Goal: Transaction & Acquisition: Download file/media

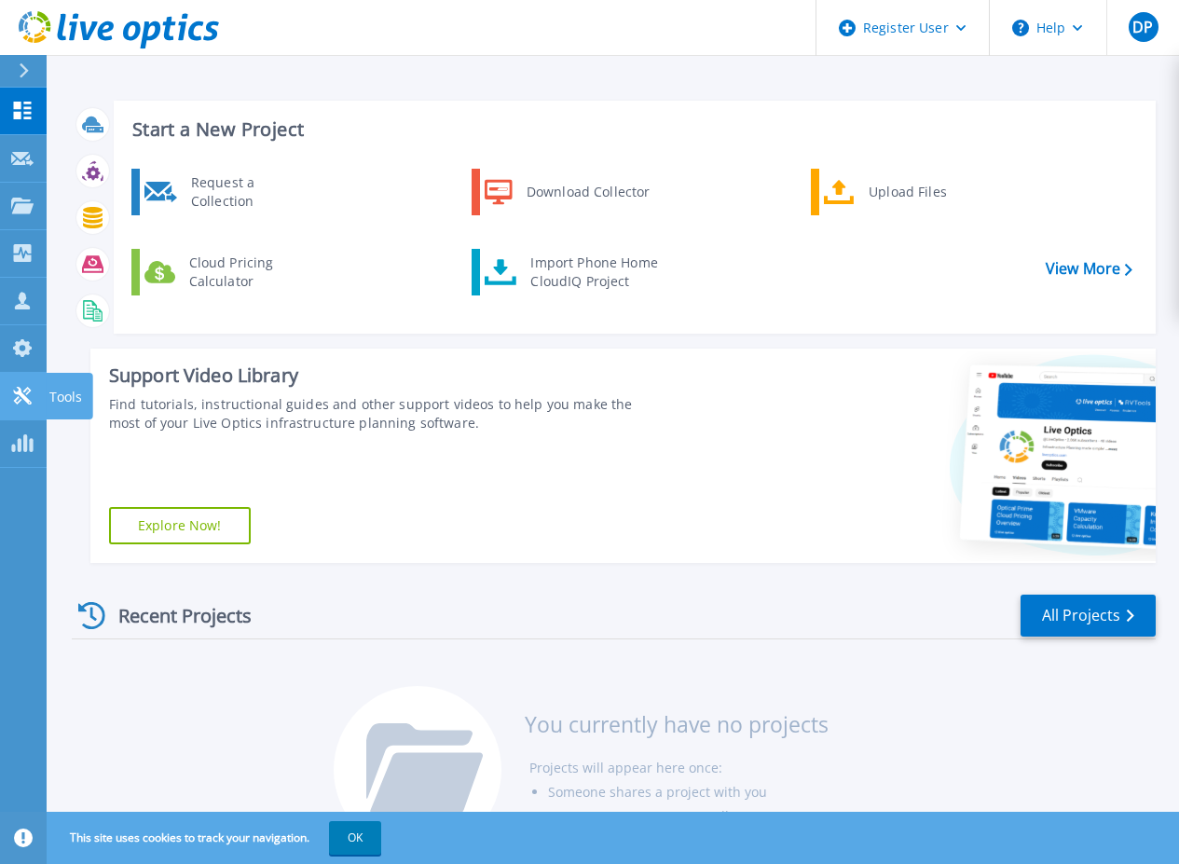
click at [28, 394] on icon at bounding box center [22, 396] width 22 height 18
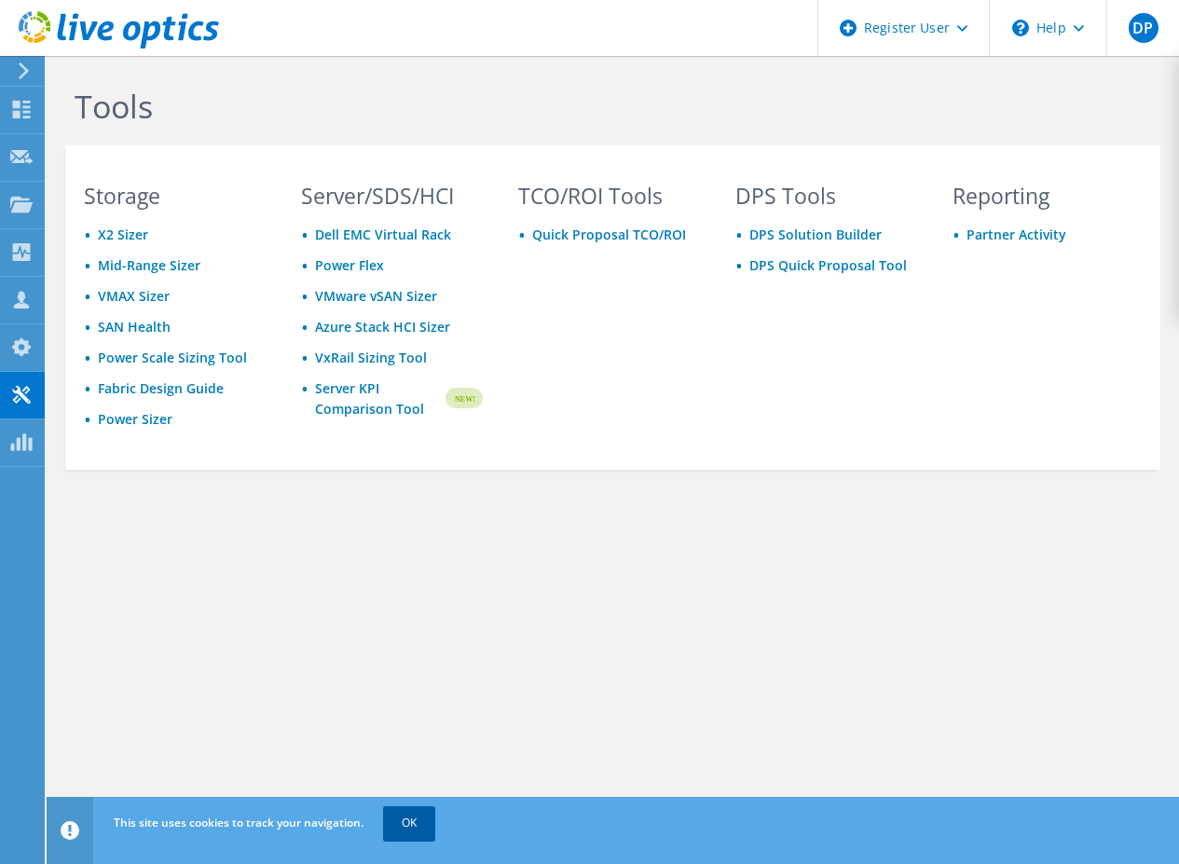
click at [431, 830] on link "OK" at bounding box center [409, 823] width 52 height 34
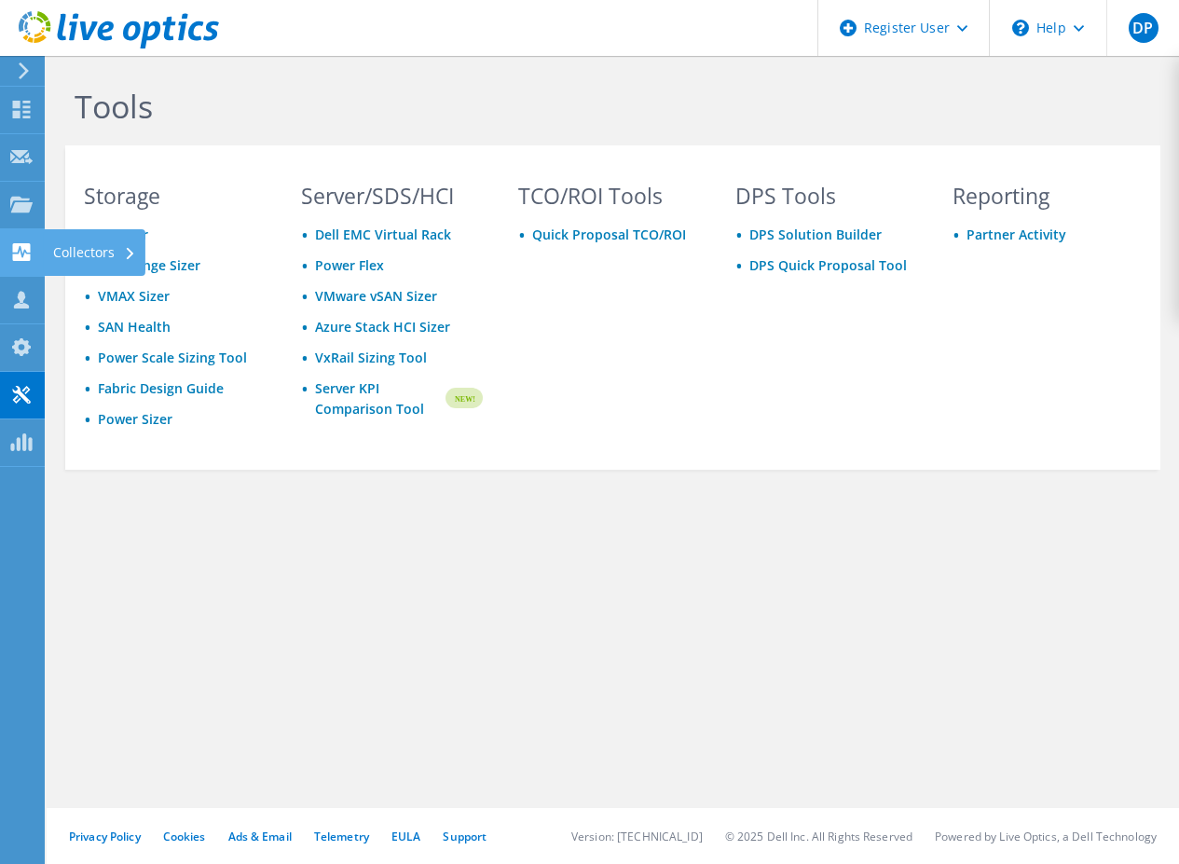
click at [30, 252] on use at bounding box center [22, 252] width 18 height 18
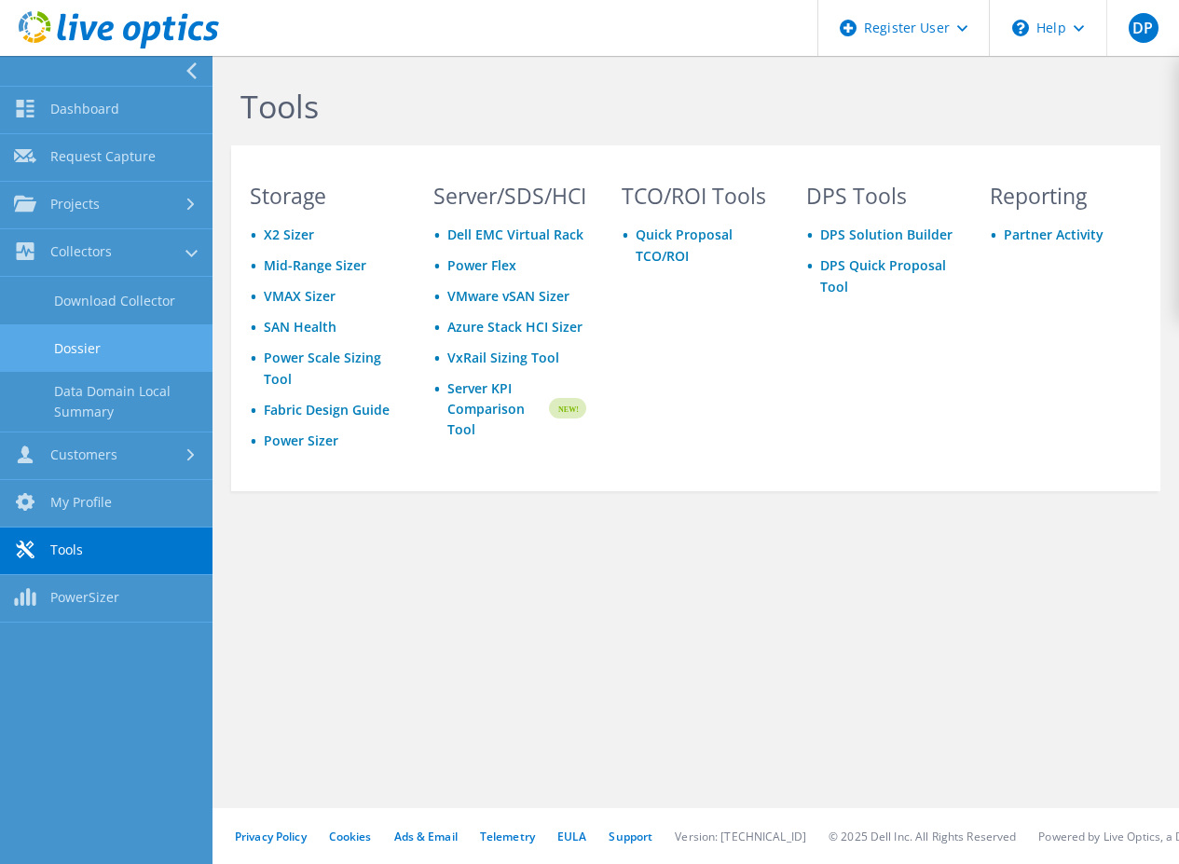
click at [90, 337] on link "Dossier" at bounding box center [106, 348] width 213 height 48
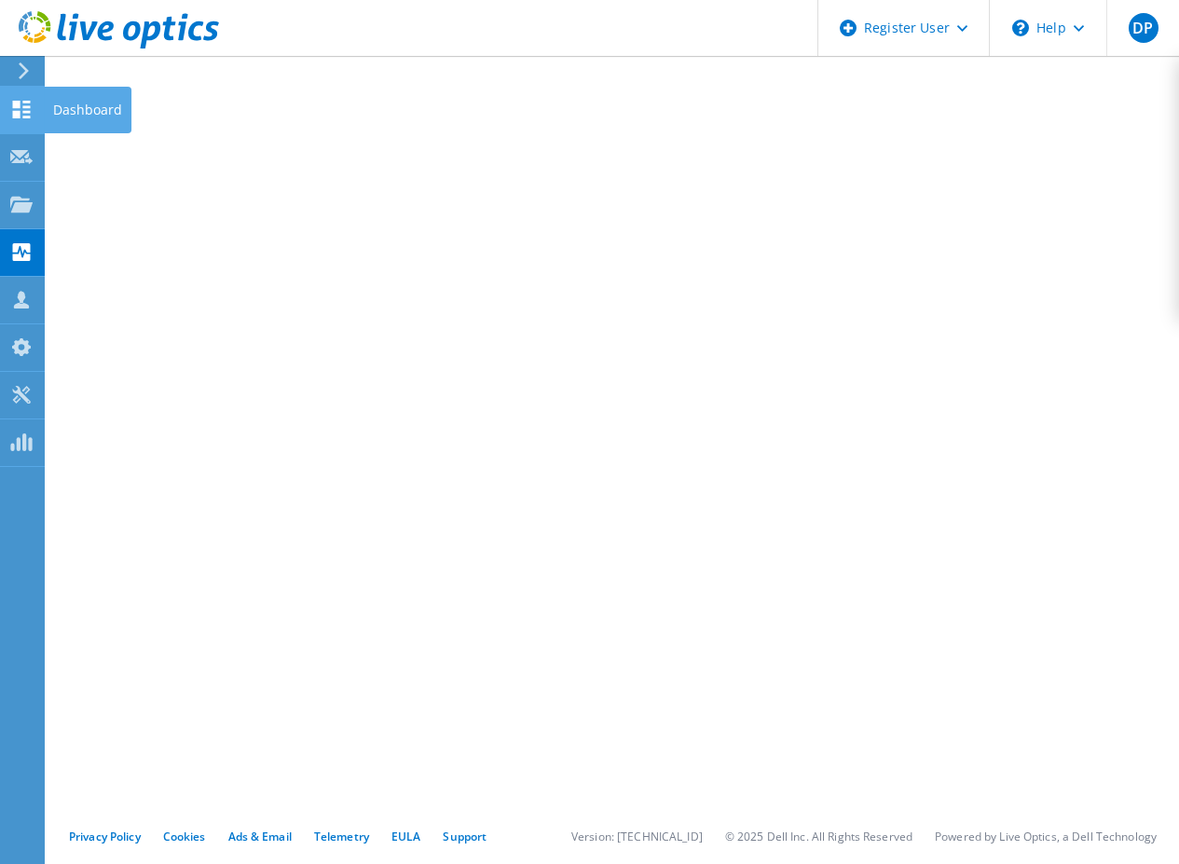
click at [17, 120] on div at bounding box center [21, 112] width 22 height 21
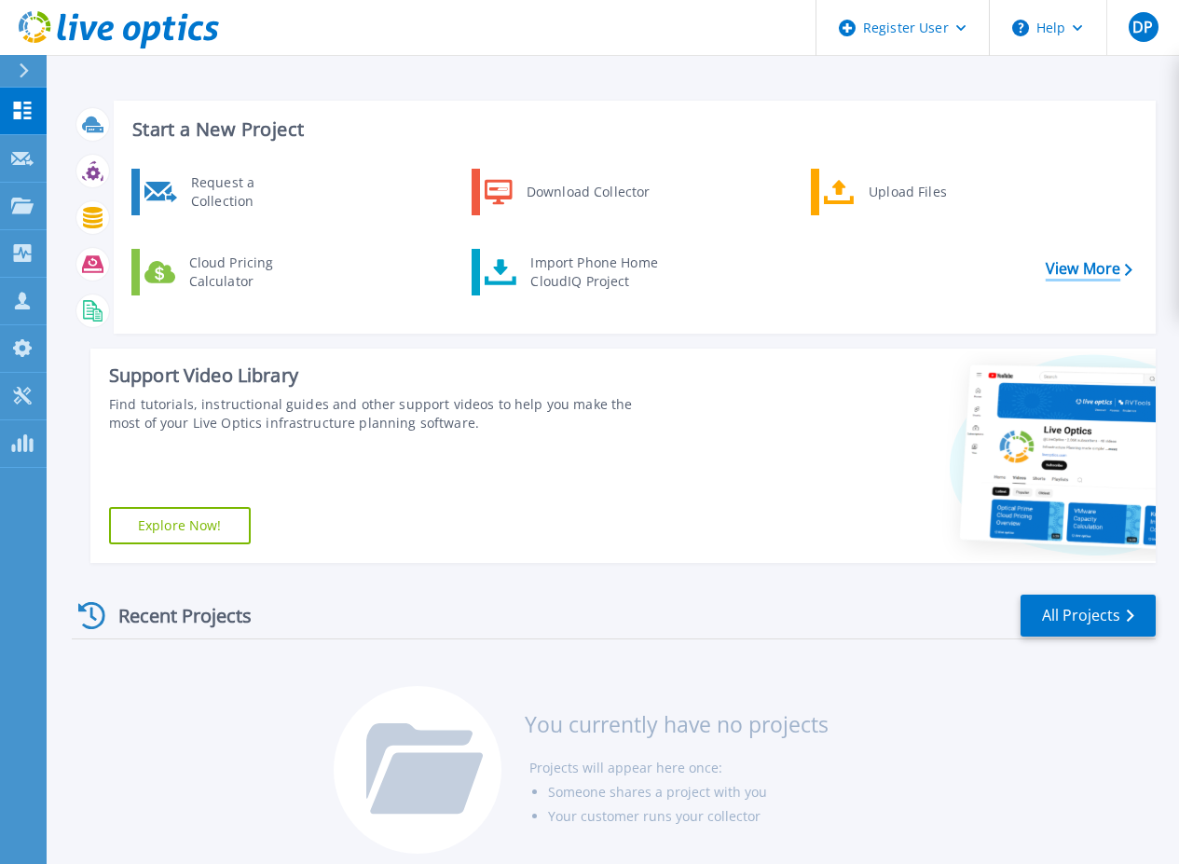
click at [1094, 268] on link "View More" at bounding box center [1089, 269] width 87 height 18
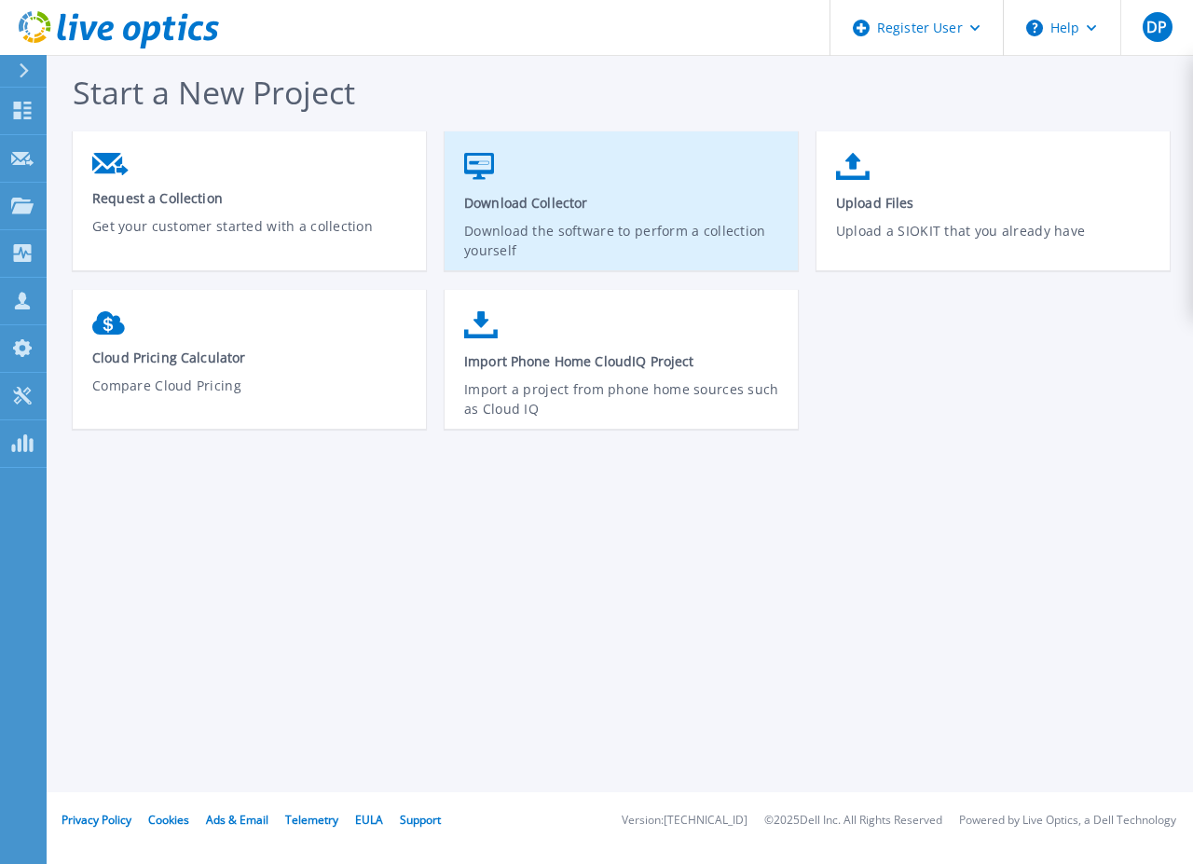
click at [513, 227] on p "Download the software to perform a collection yourself" at bounding box center [621, 242] width 315 height 43
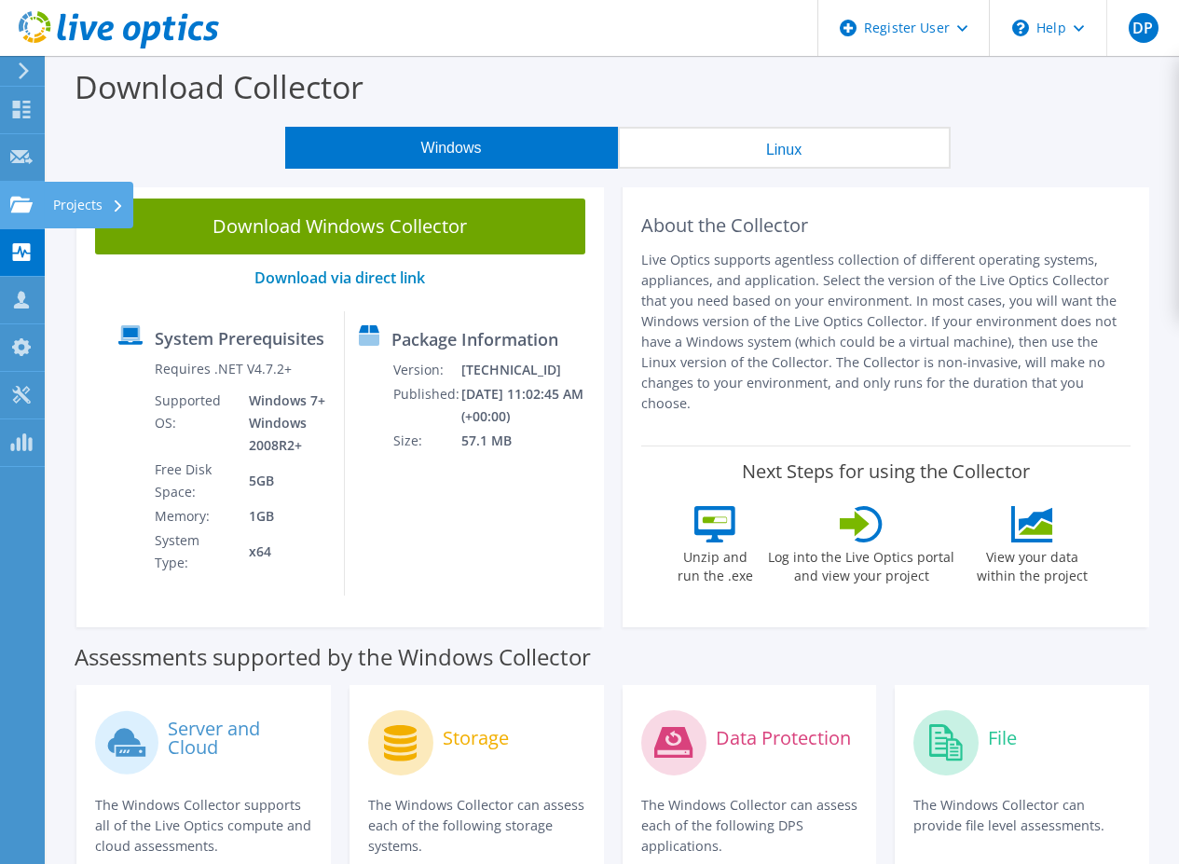
click at [26, 212] on use at bounding box center [21, 204] width 22 height 16
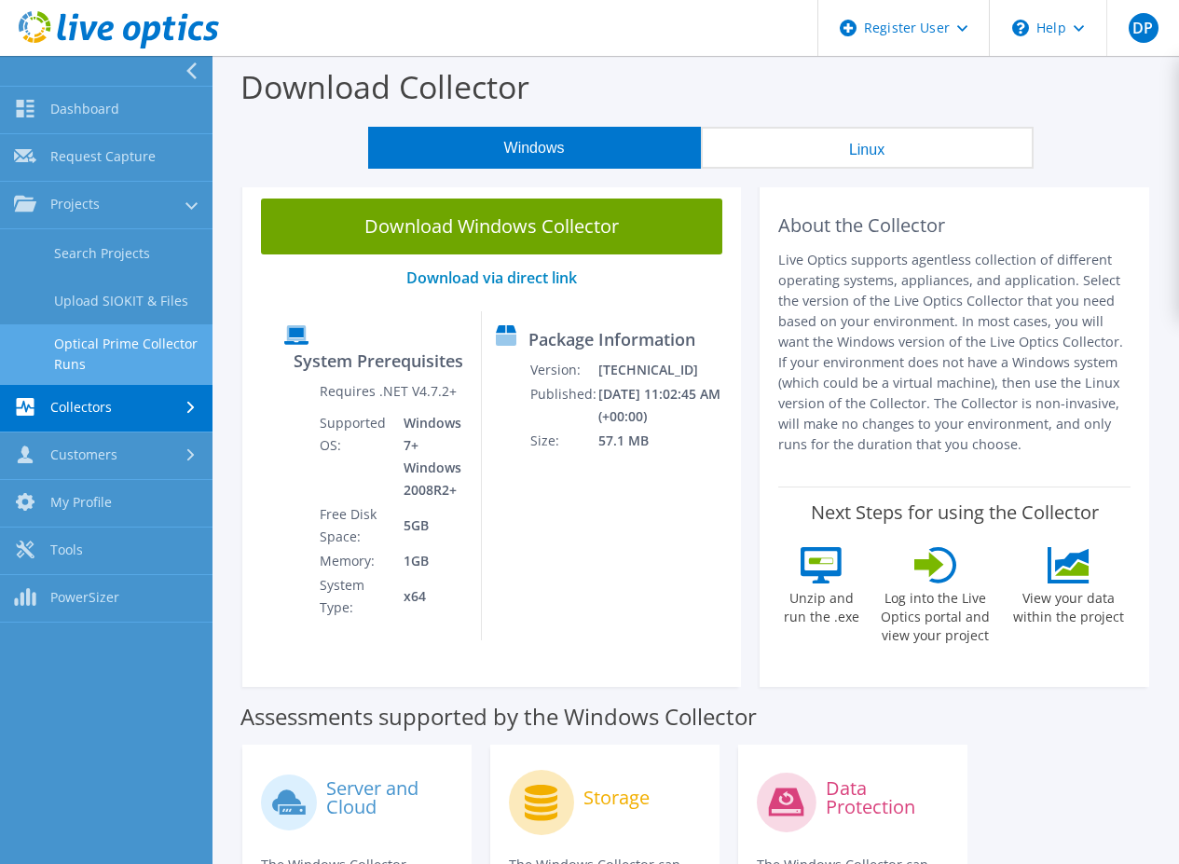
click at [109, 345] on link "Optical Prime Collector Runs" at bounding box center [106, 354] width 213 height 60
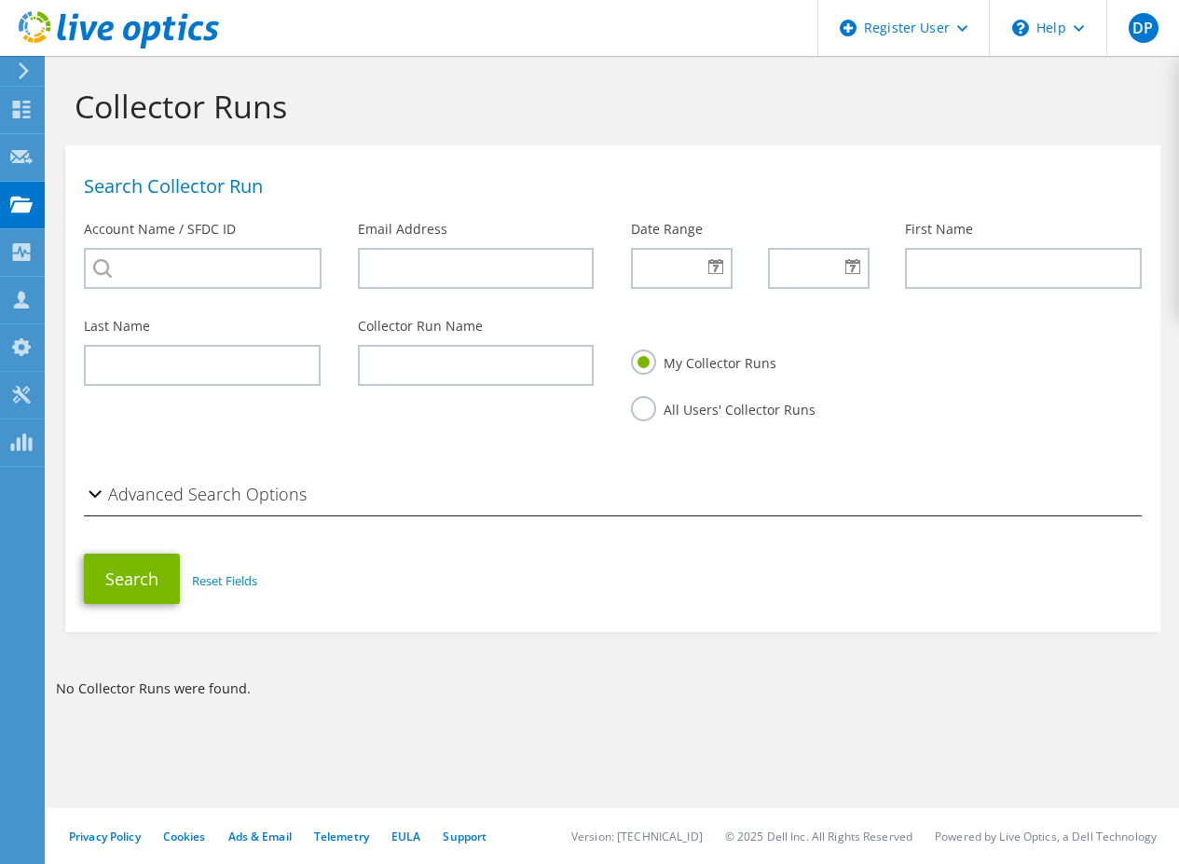
click at [267, 499] on h2 "Advanced Search Options" at bounding box center [195, 493] width 223 height 37
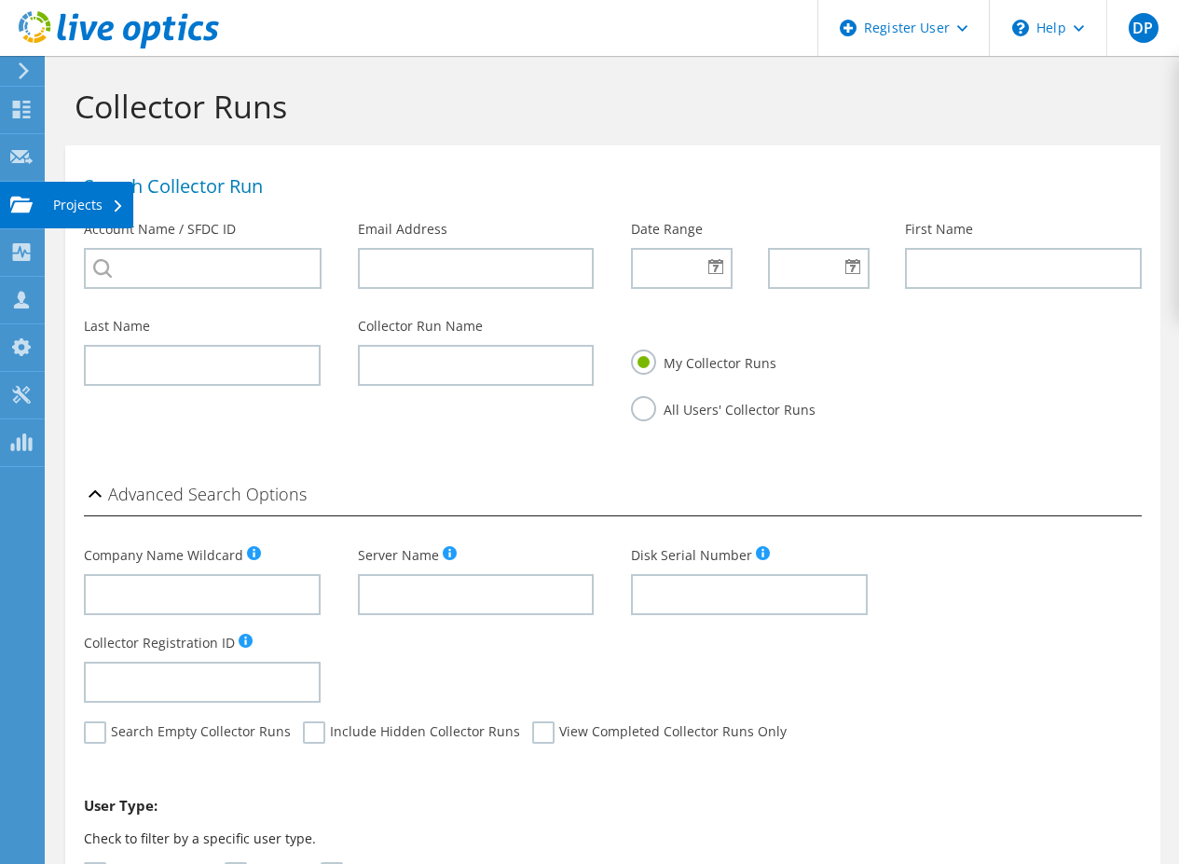
click at [25, 205] on use at bounding box center [21, 204] width 22 height 16
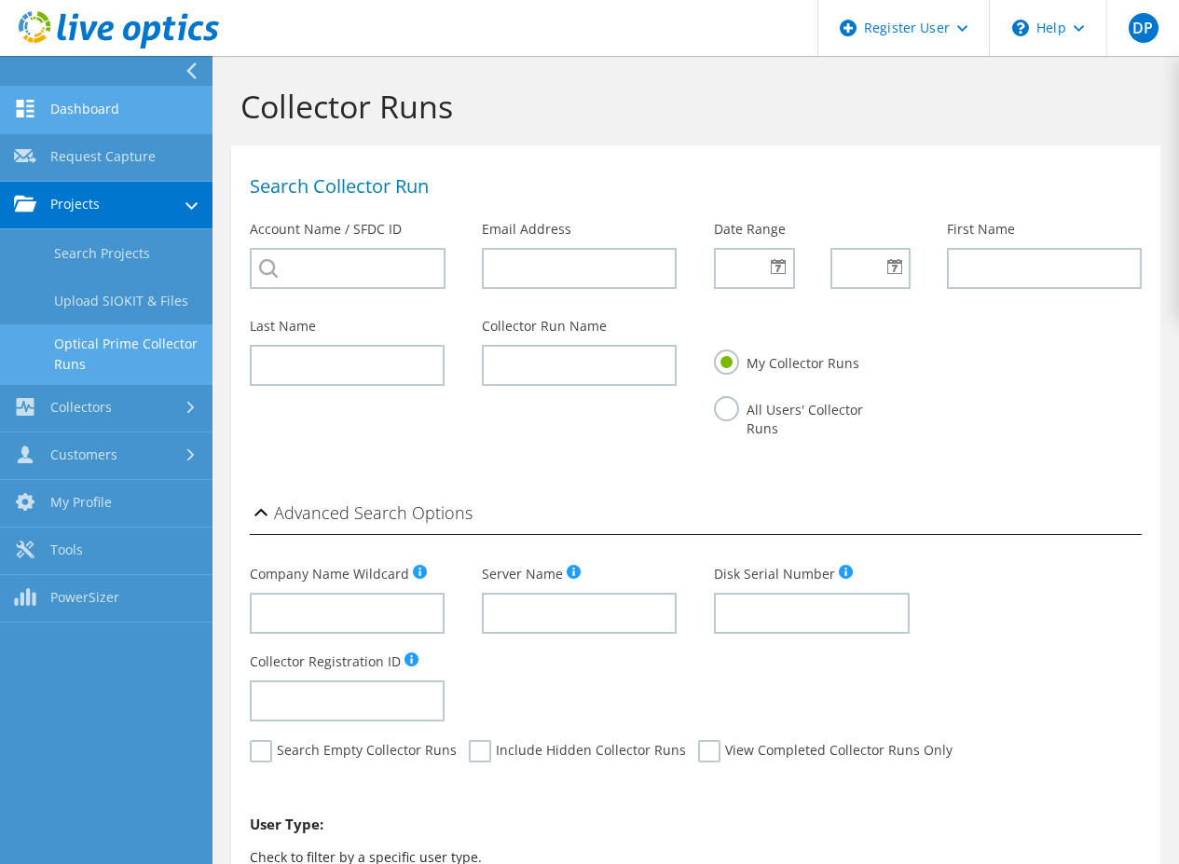
click at [73, 110] on link "Dashboard" at bounding box center [106, 111] width 213 height 48
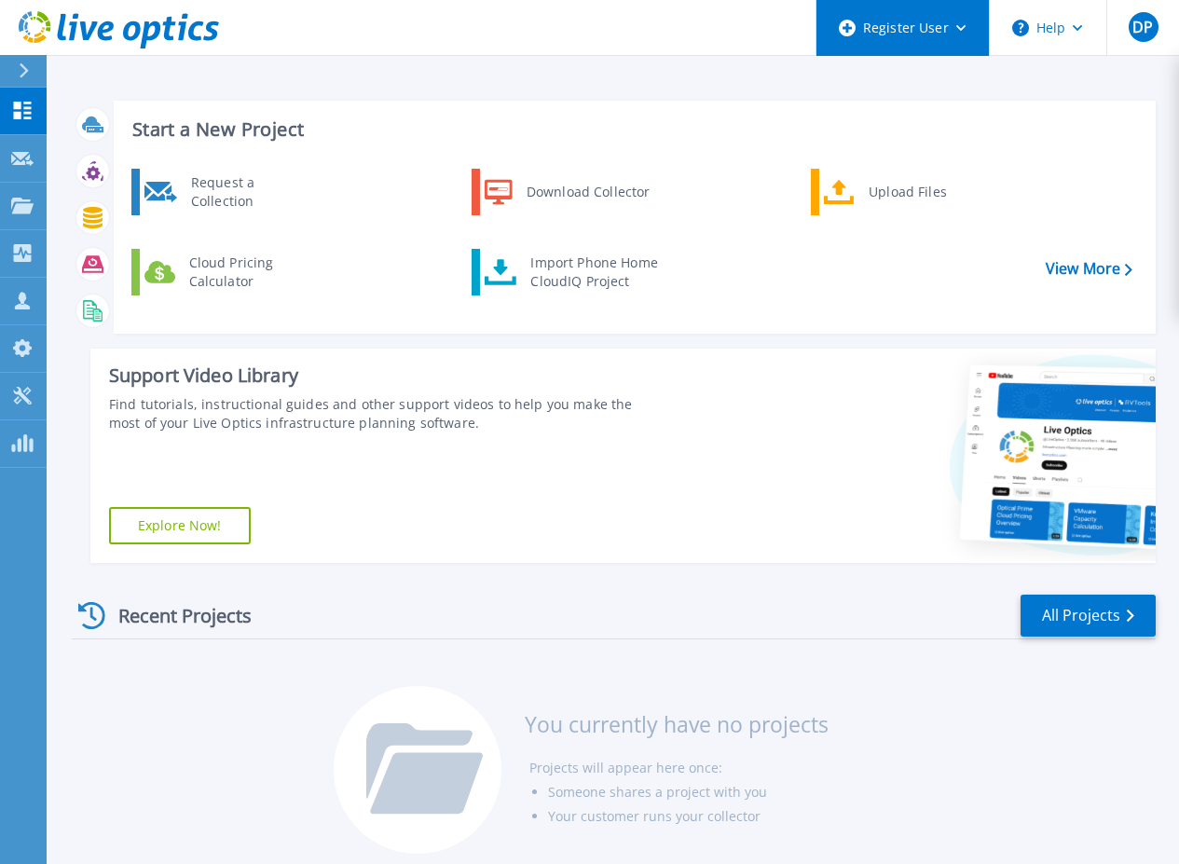
click at [888, 42] on div "Register User" at bounding box center [903, 28] width 172 height 56
click at [389, 80] on div "Start a New Project Request a Collection Download Collector Upload Files Cloud …" at bounding box center [613, 436] width 1133 height 873
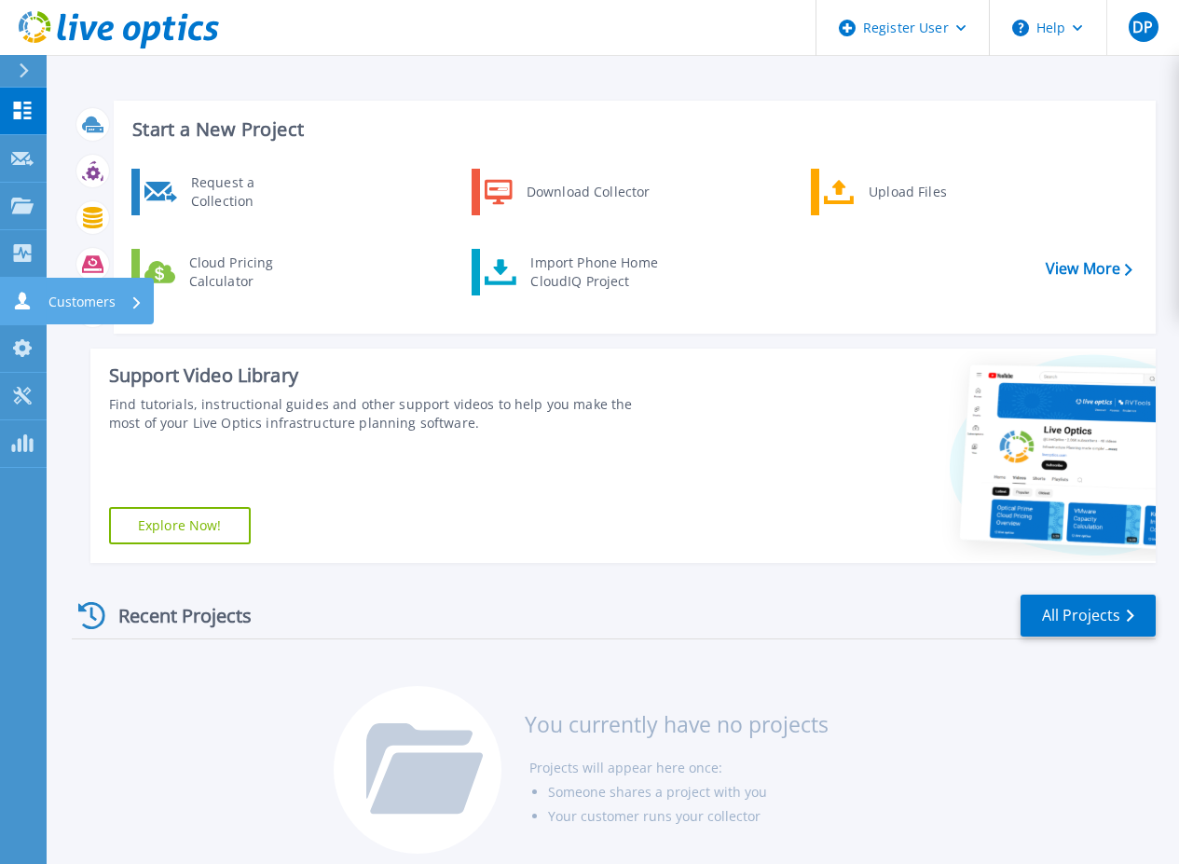
click at [22, 298] on icon at bounding box center [22, 301] width 15 height 18
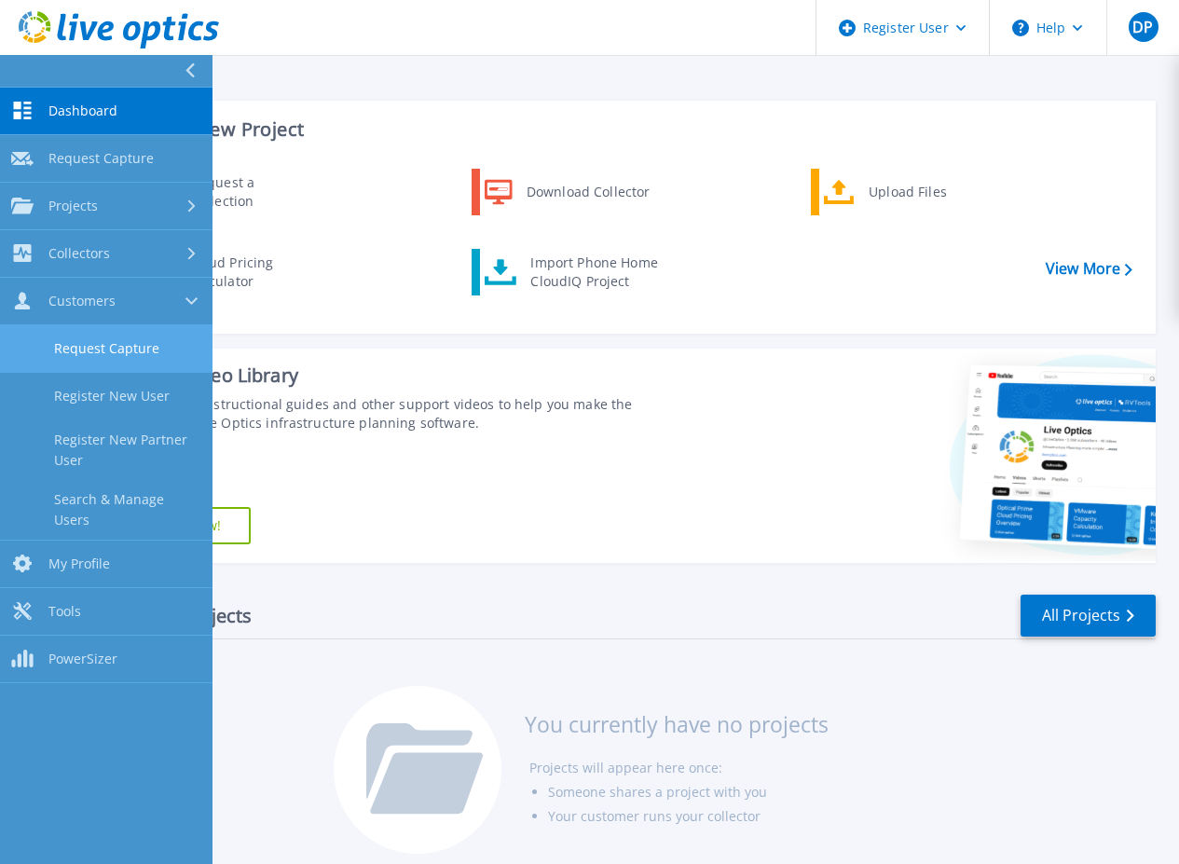
click at [133, 346] on link "Request Capture" at bounding box center [106, 349] width 213 height 48
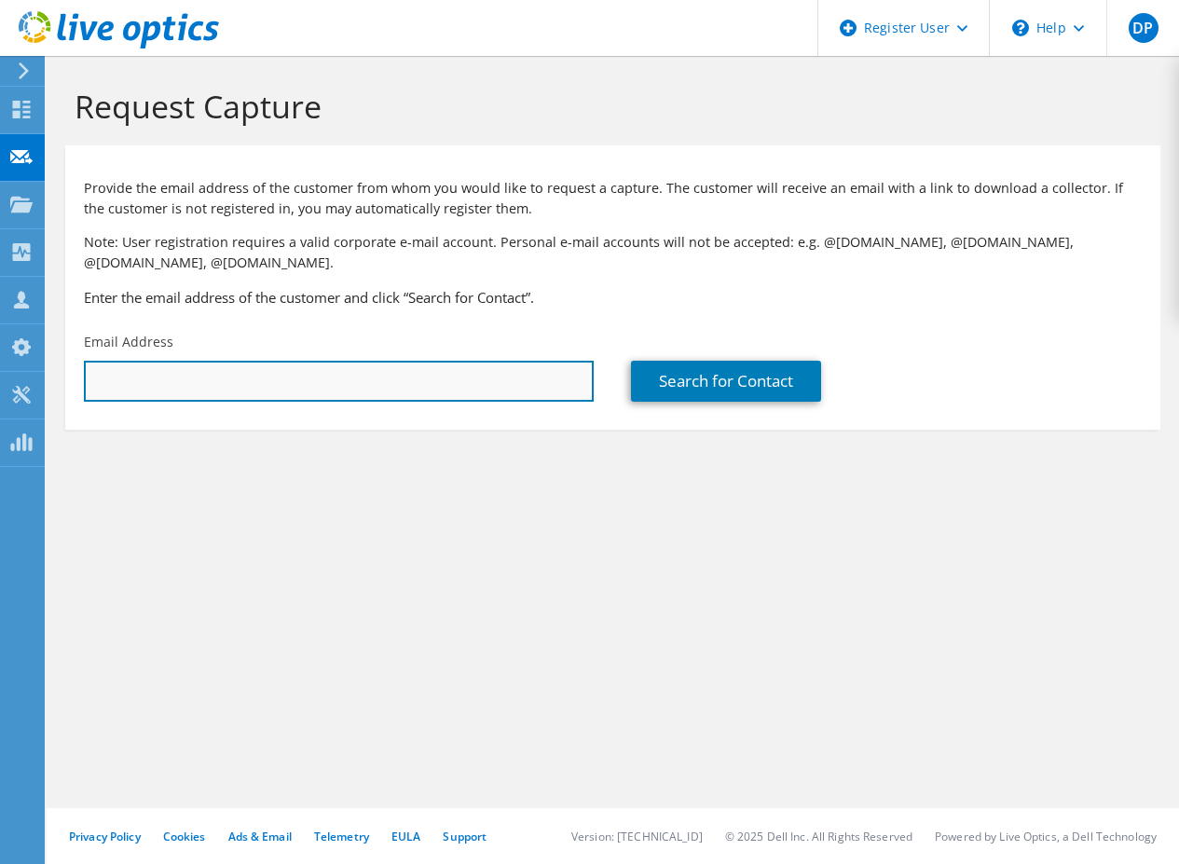
click at [379, 384] on input "text" at bounding box center [339, 381] width 510 height 41
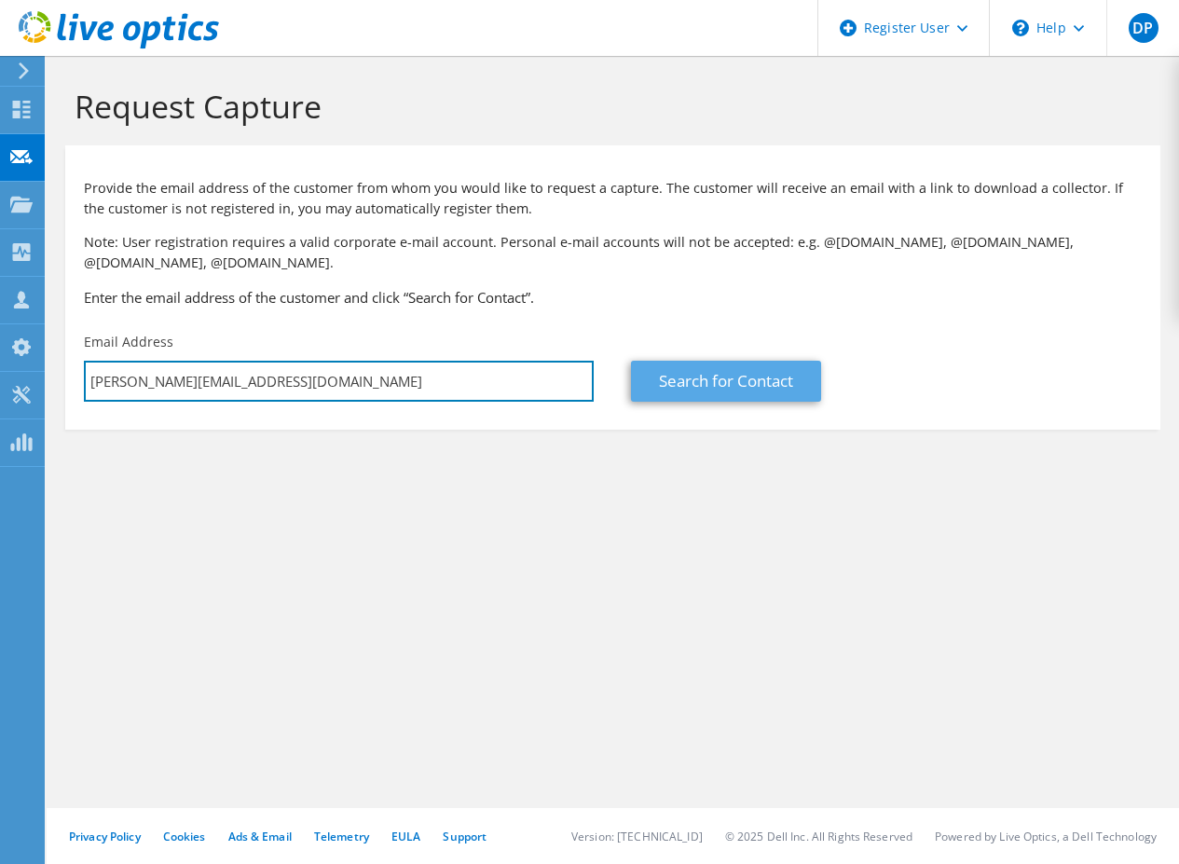
type input "[PERSON_NAME][EMAIL_ADDRESS][DOMAIN_NAME]"
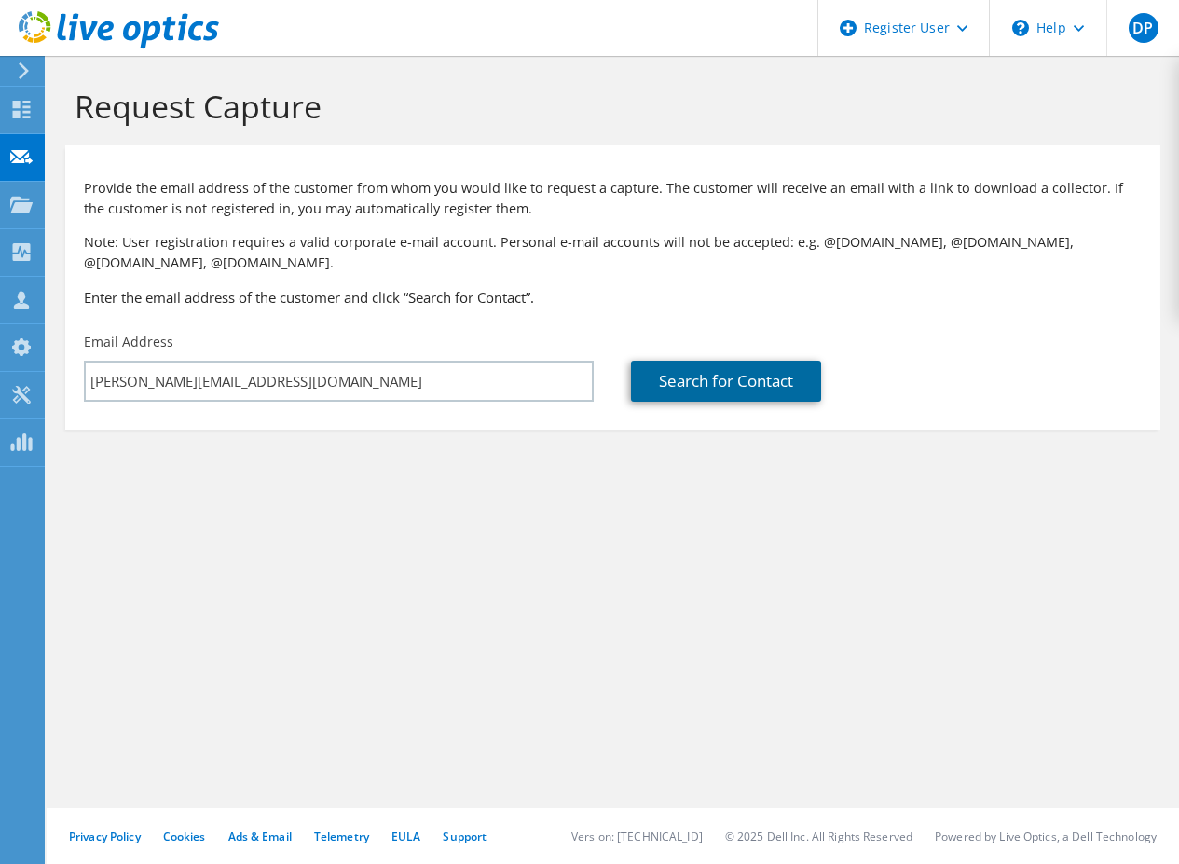
click at [726, 381] on link "Search for Contact" at bounding box center [726, 381] width 190 height 41
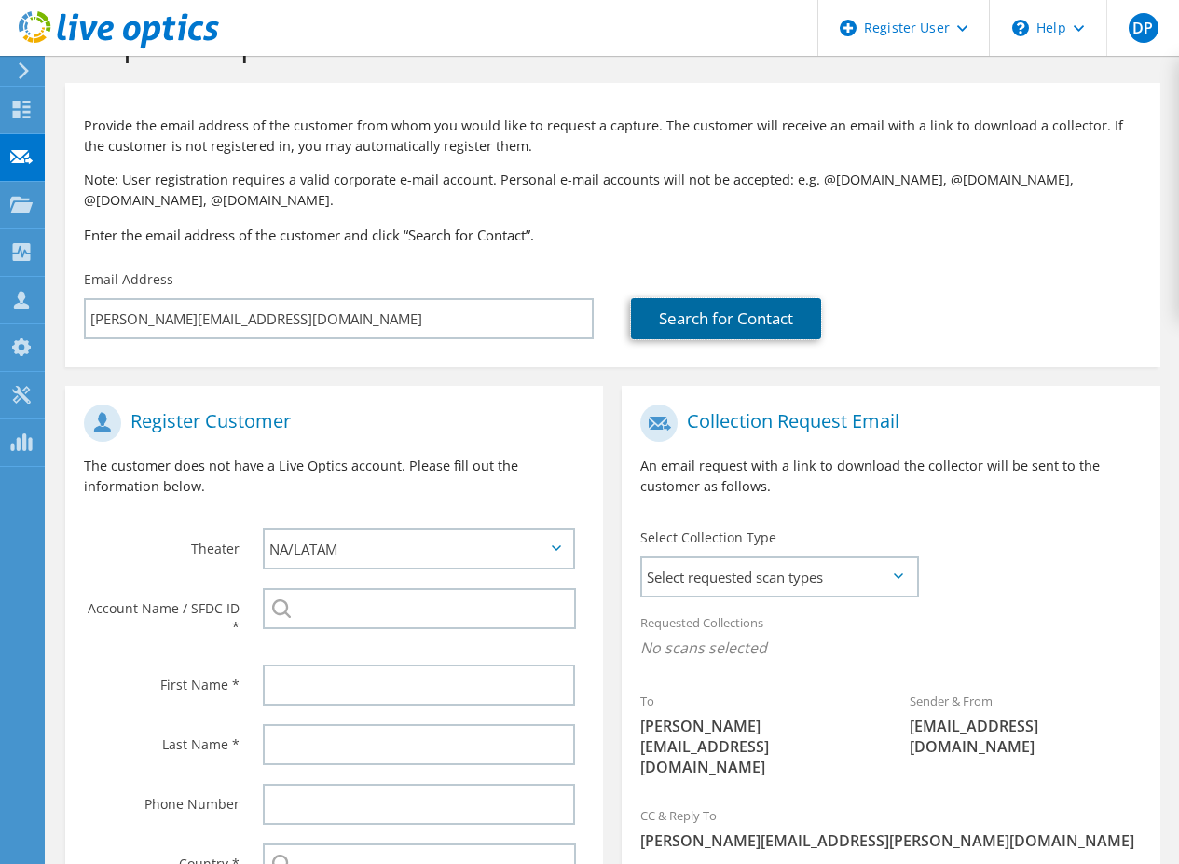
scroll to position [112, 0]
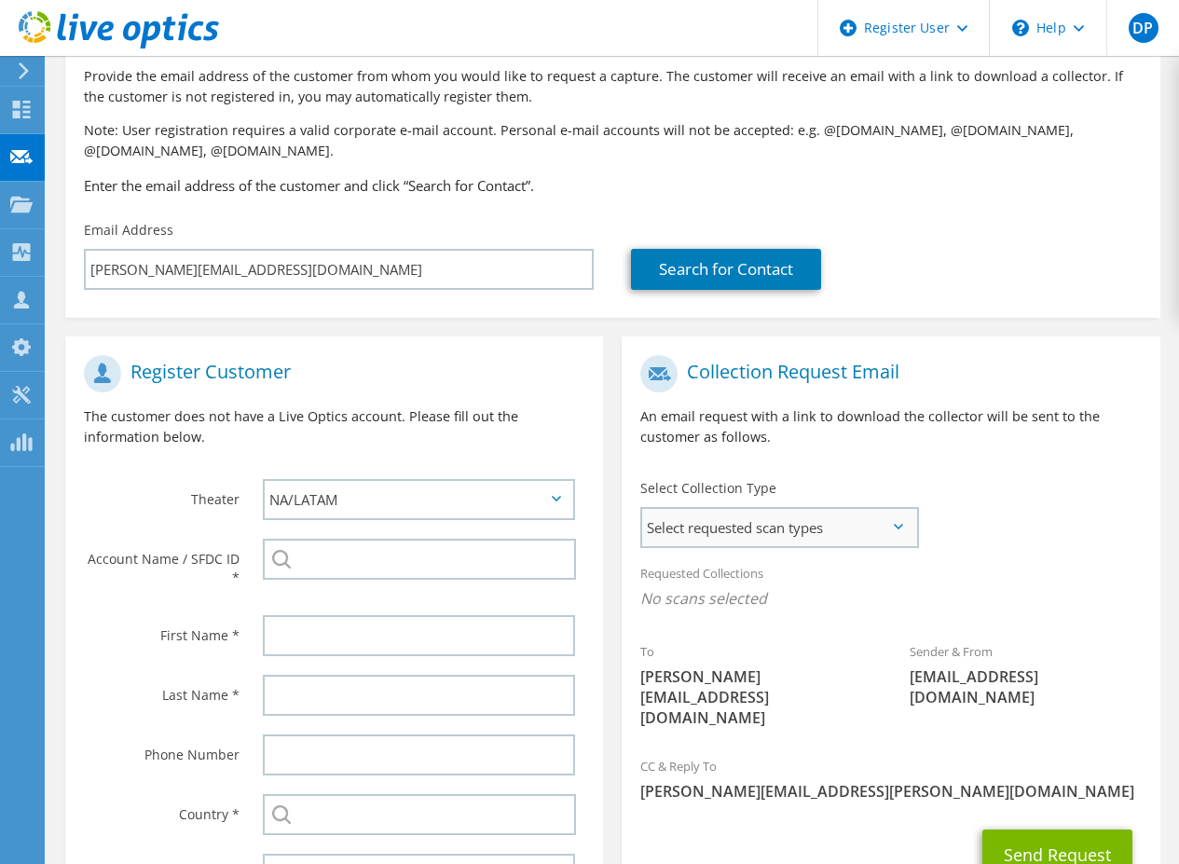
click at [848, 543] on span "Select requested scan types" at bounding box center [779, 527] width 274 height 37
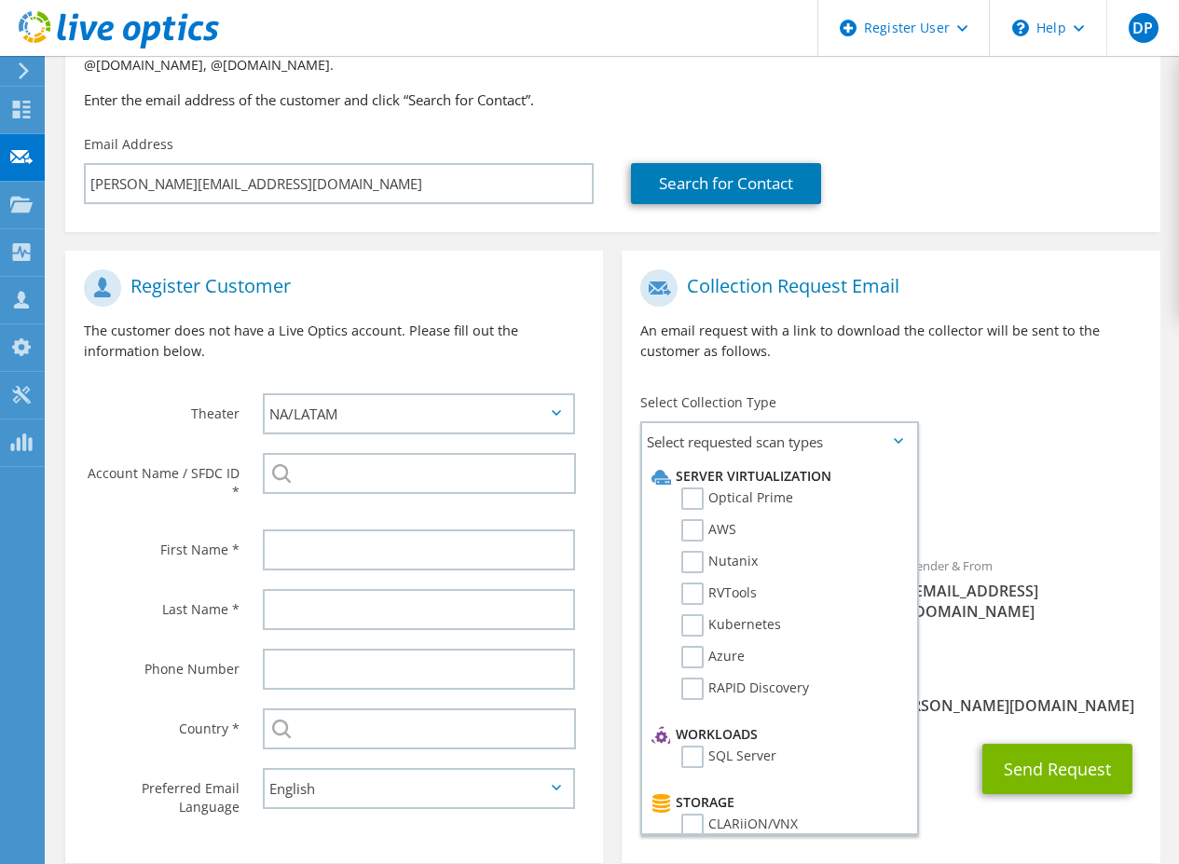
scroll to position [290, 0]
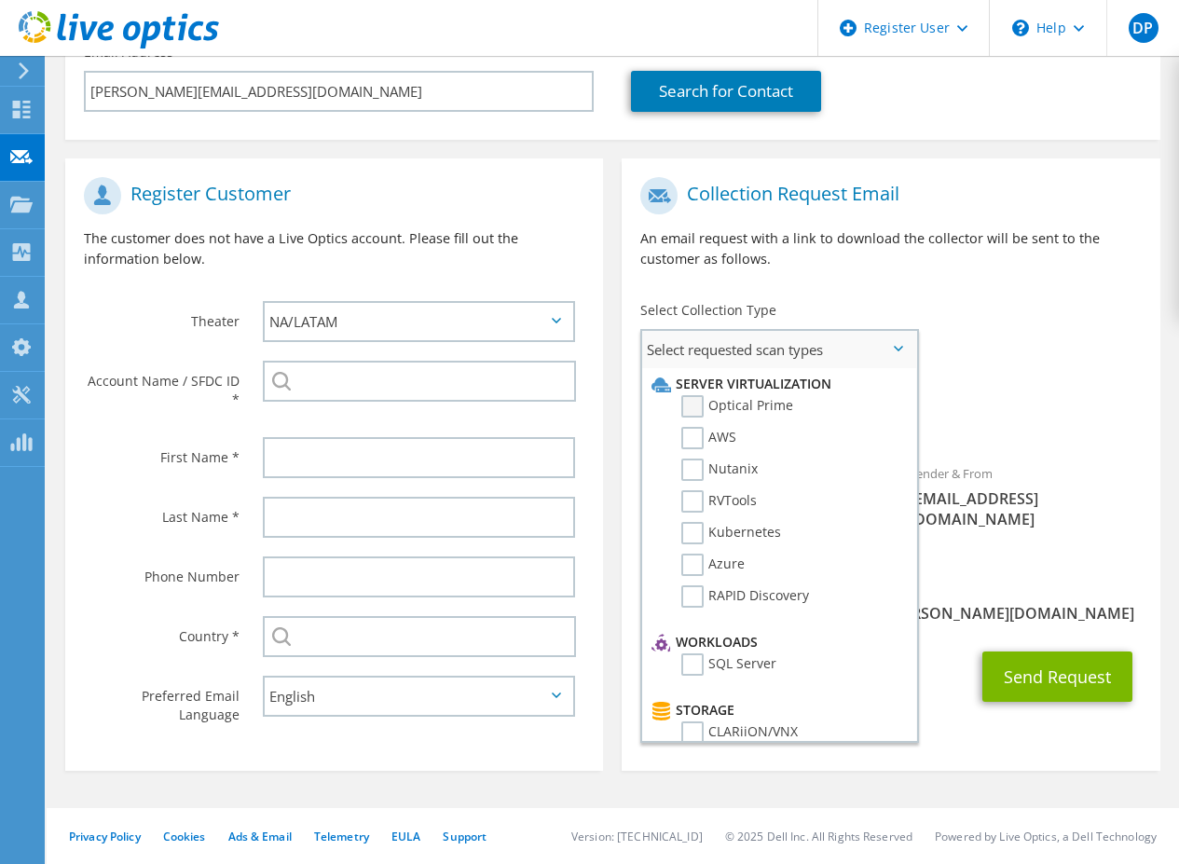
click at [723, 406] on label "Optical Prime" at bounding box center [737, 406] width 112 height 22
click at [0, 0] on input "Optical Prime" at bounding box center [0, 0] width 0 height 0
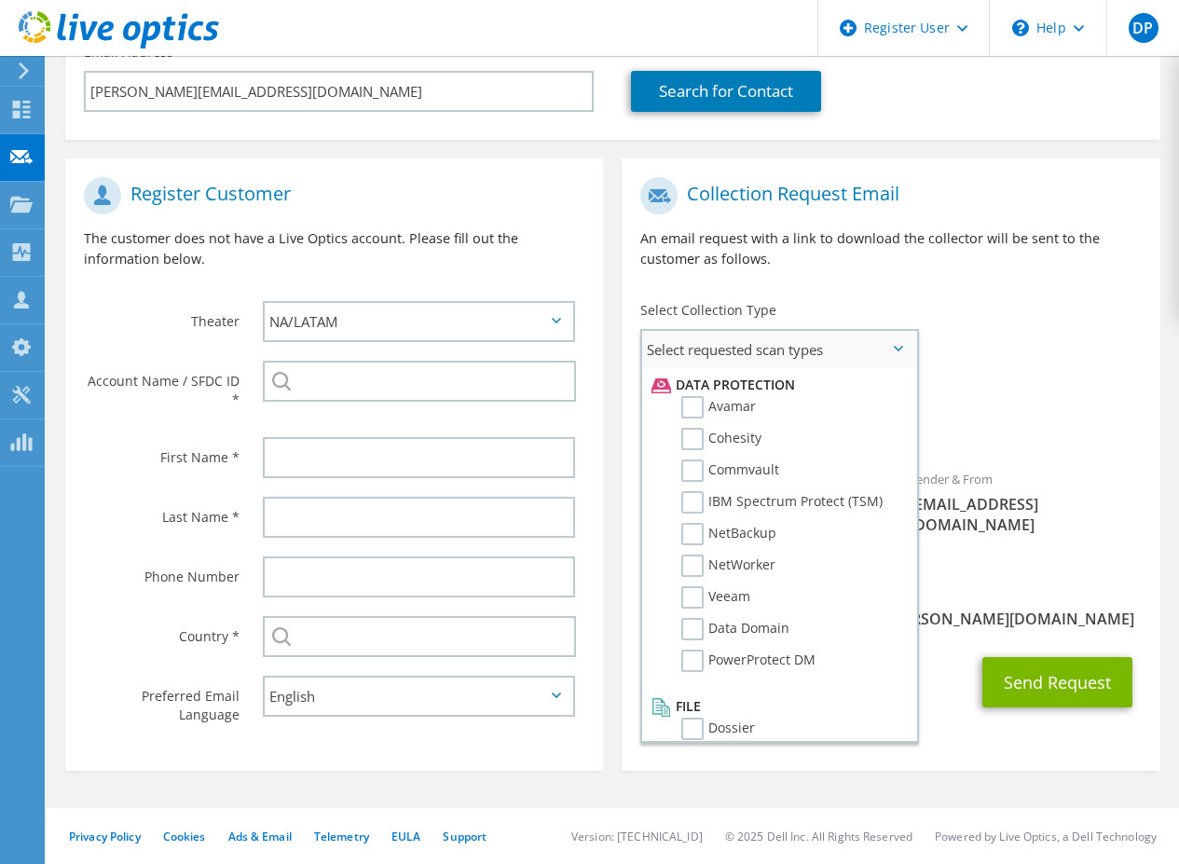
scroll to position [823, 0]
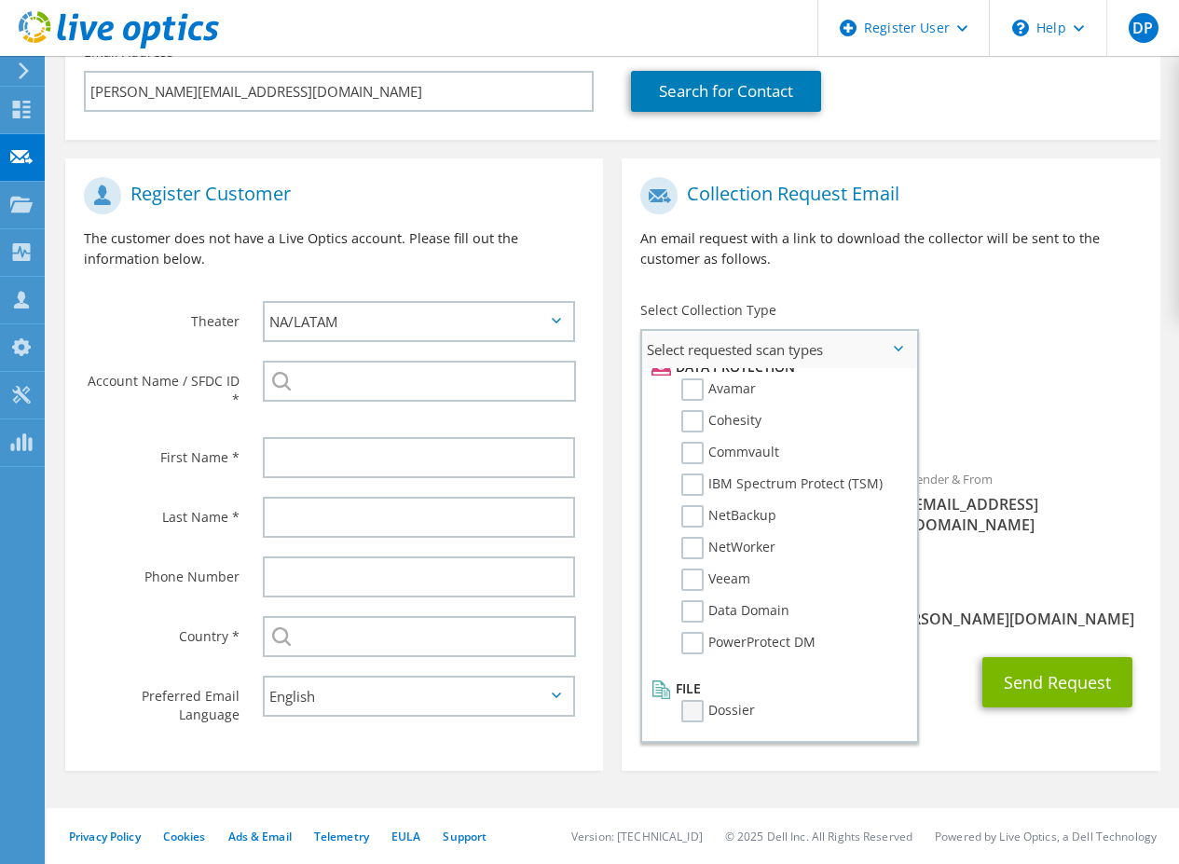
click at [695, 720] on label "Dossier" at bounding box center [718, 711] width 74 height 22
click at [0, 0] on input "Dossier" at bounding box center [0, 0] width 0 height 0
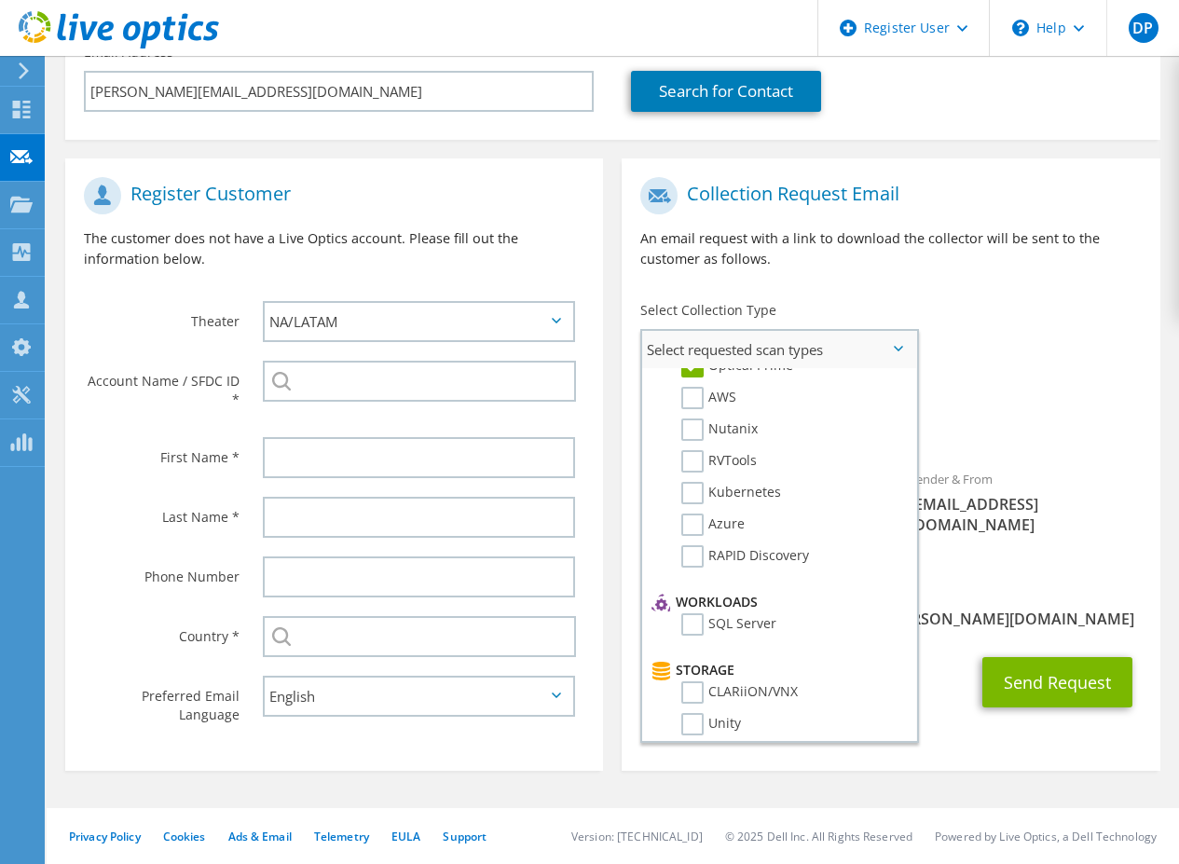
scroll to position [0, 0]
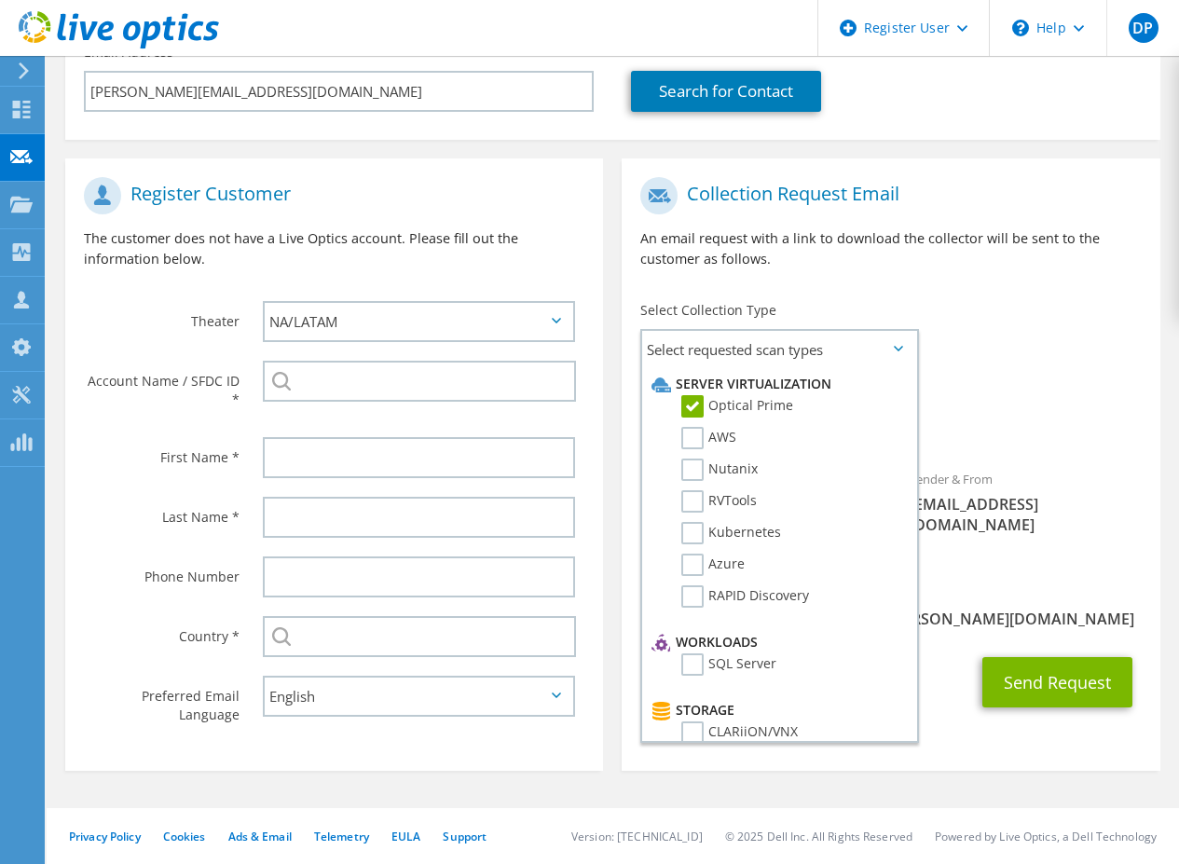
click at [1040, 311] on div "To keith_mcabee@federal.dell.com Sender & From liveoptics@liveoptics.com" at bounding box center [891, 371] width 538 height 406
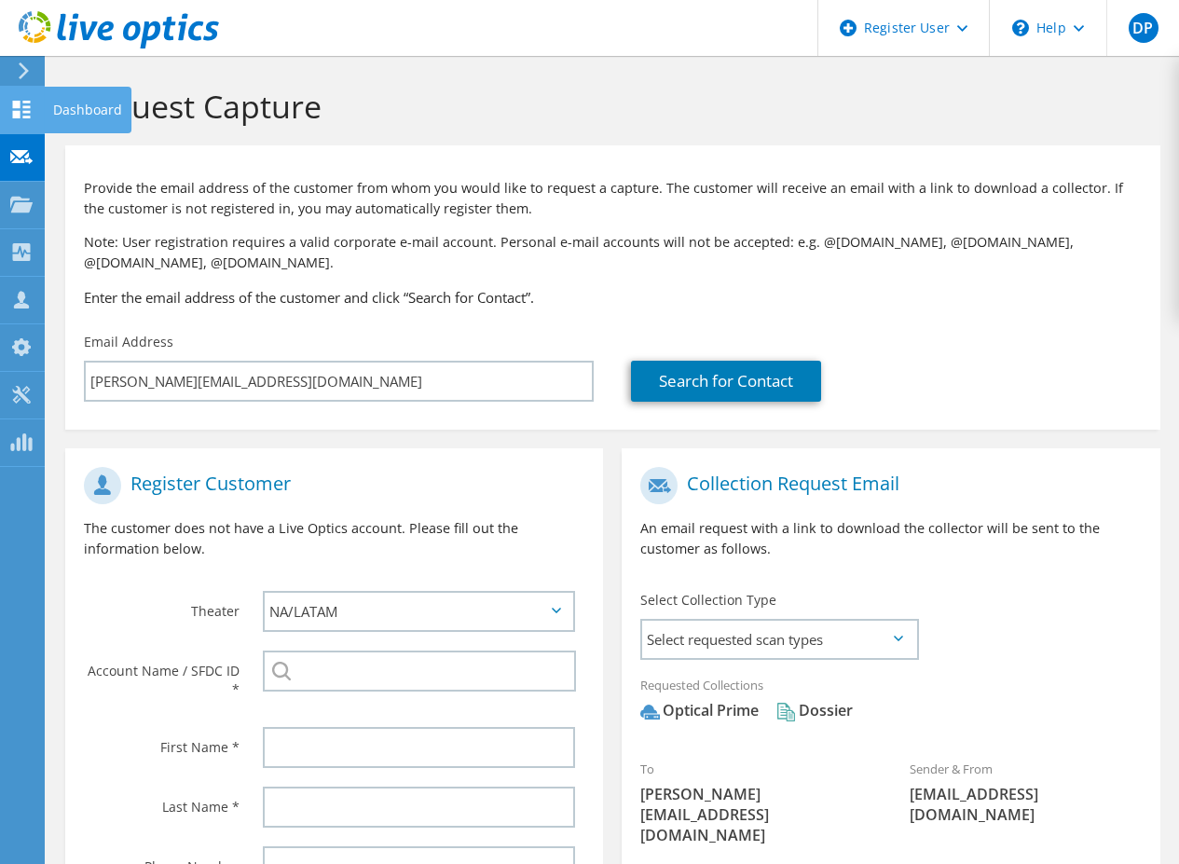
click at [30, 111] on use at bounding box center [22, 110] width 18 height 18
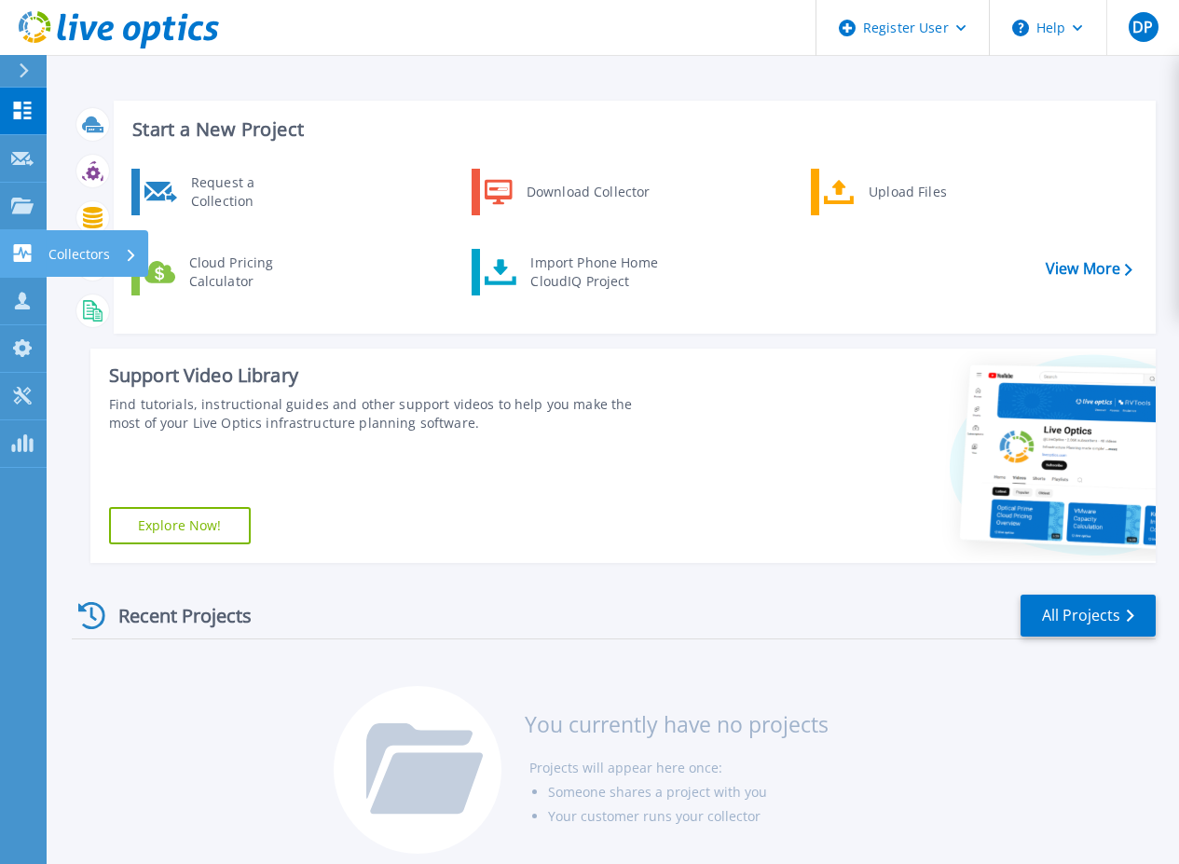
click at [21, 258] on icon at bounding box center [23, 253] width 18 height 18
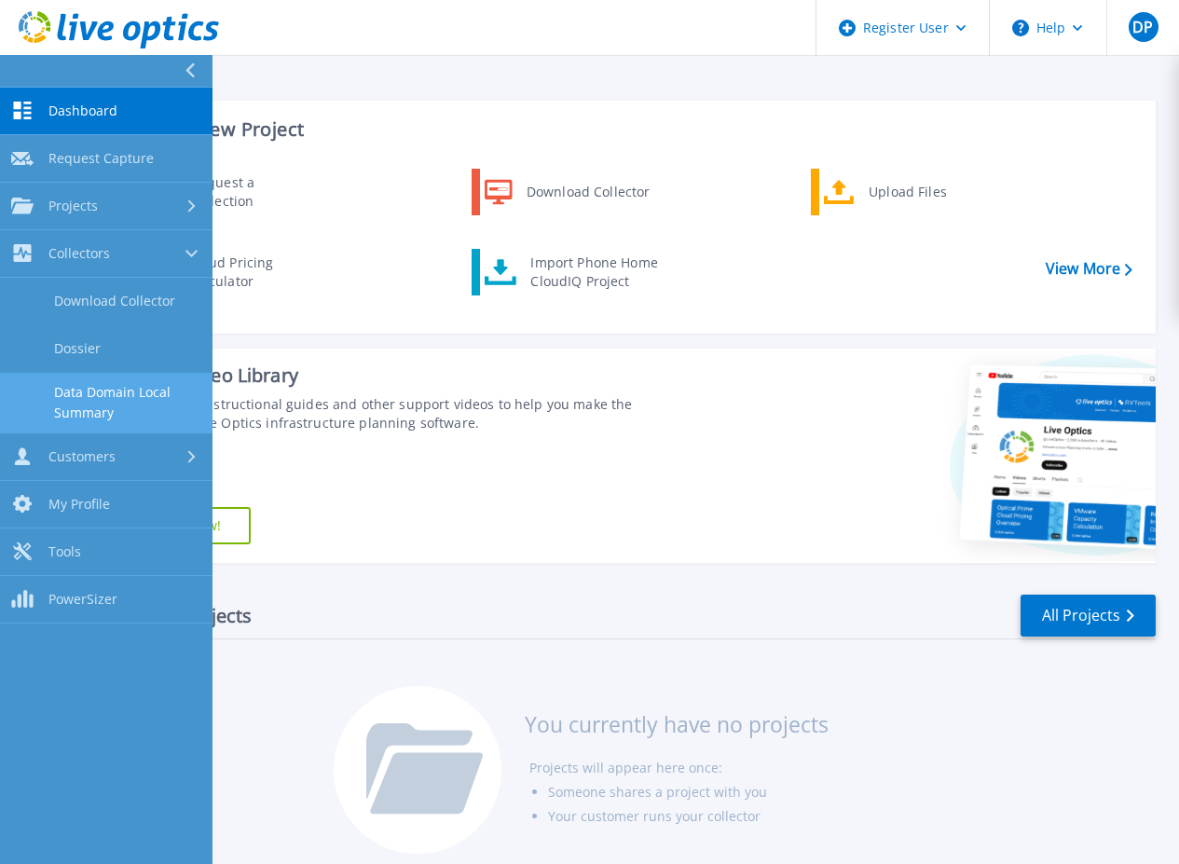
click at [103, 396] on link "Data Domain Local Summary" at bounding box center [106, 403] width 213 height 60
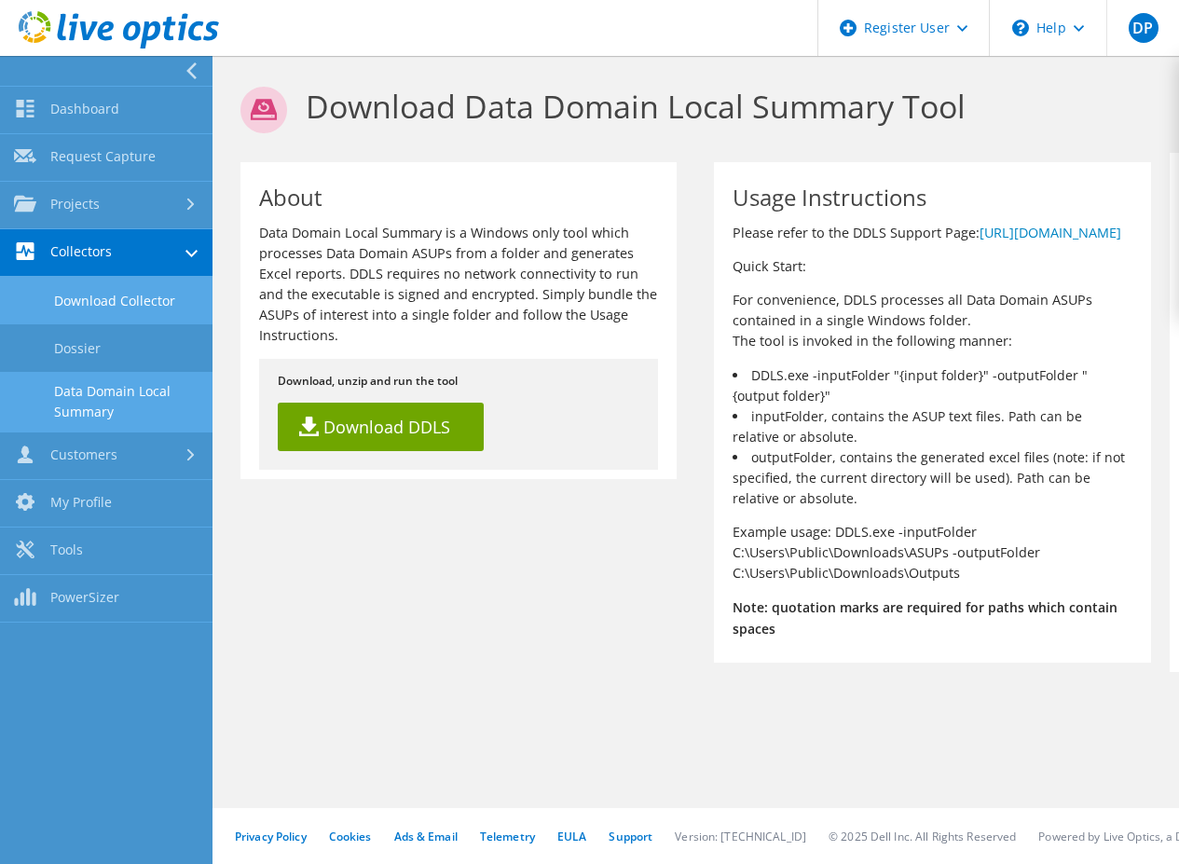
click at [110, 296] on link "Download Collector" at bounding box center [106, 301] width 213 height 48
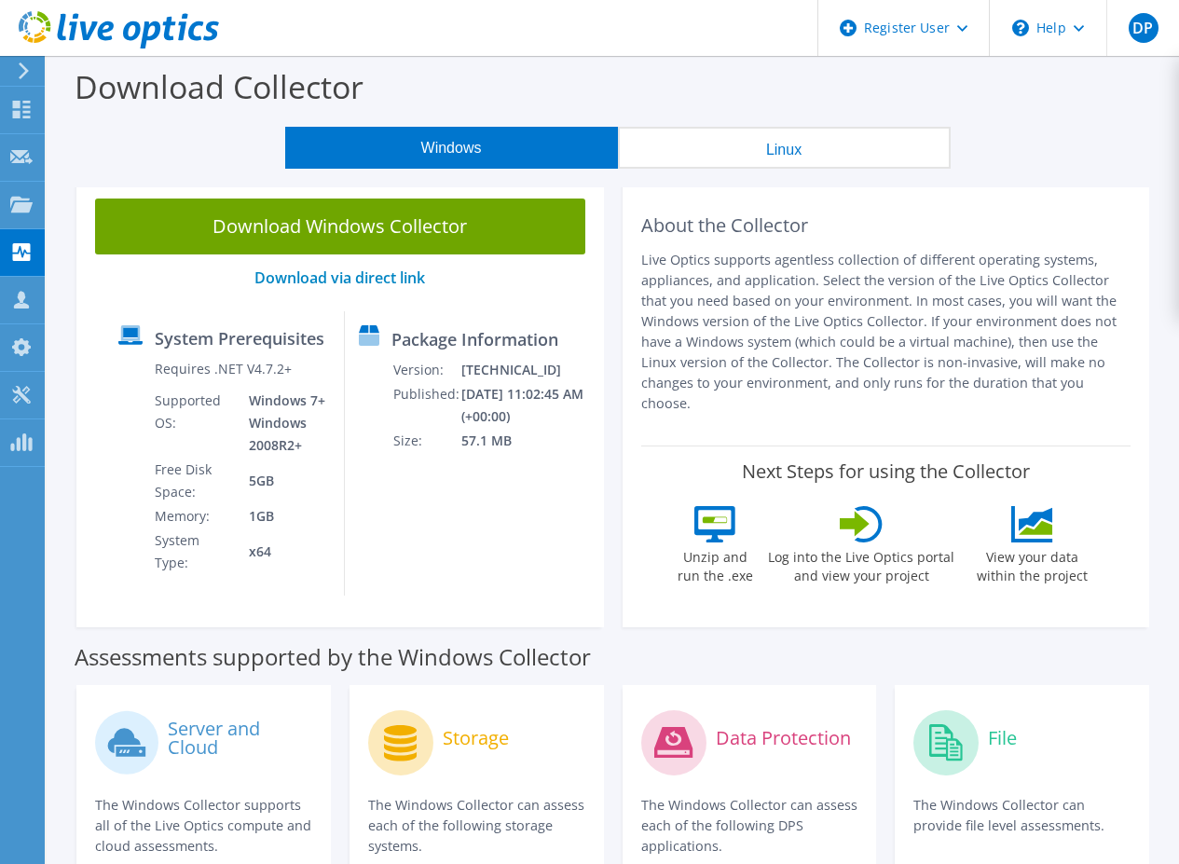
scroll to position [224, 0]
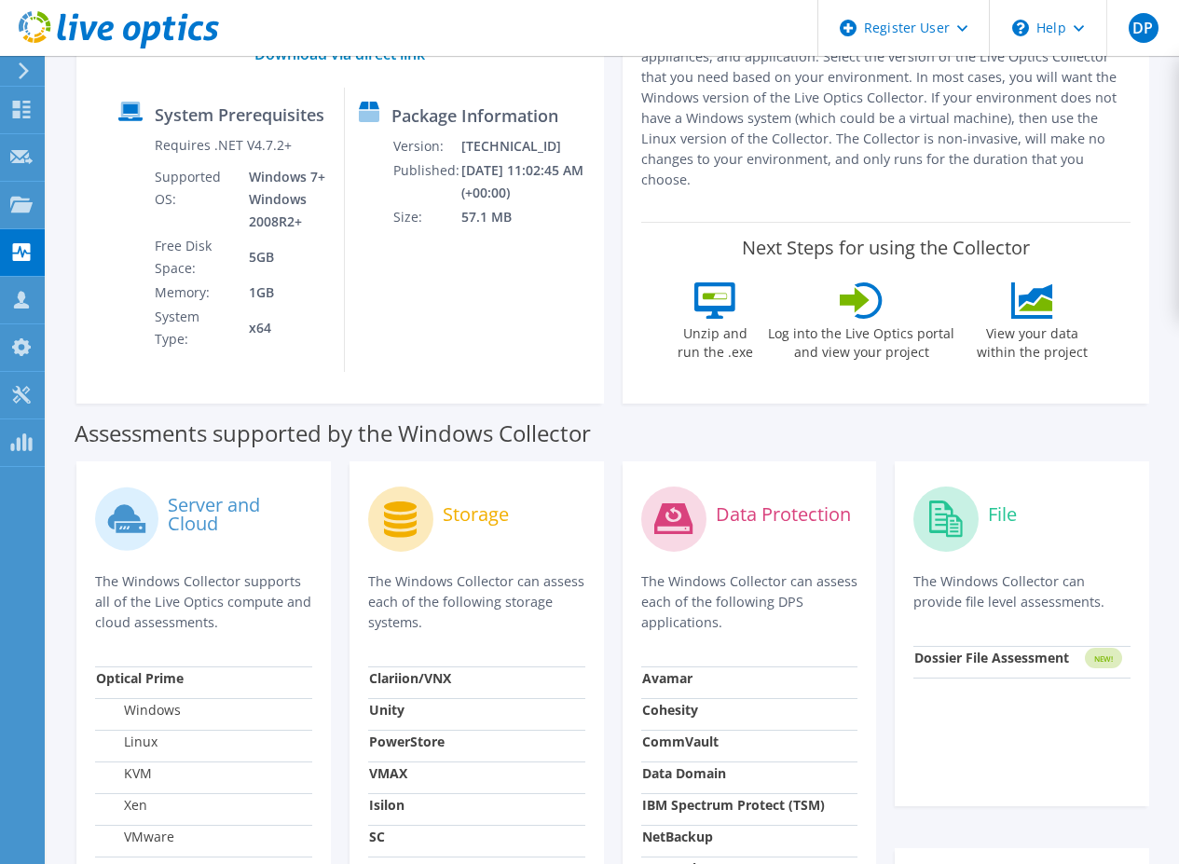
click at [183, 506] on label "Server and Cloud" at bounding box center [240, 514] width 144 height 37
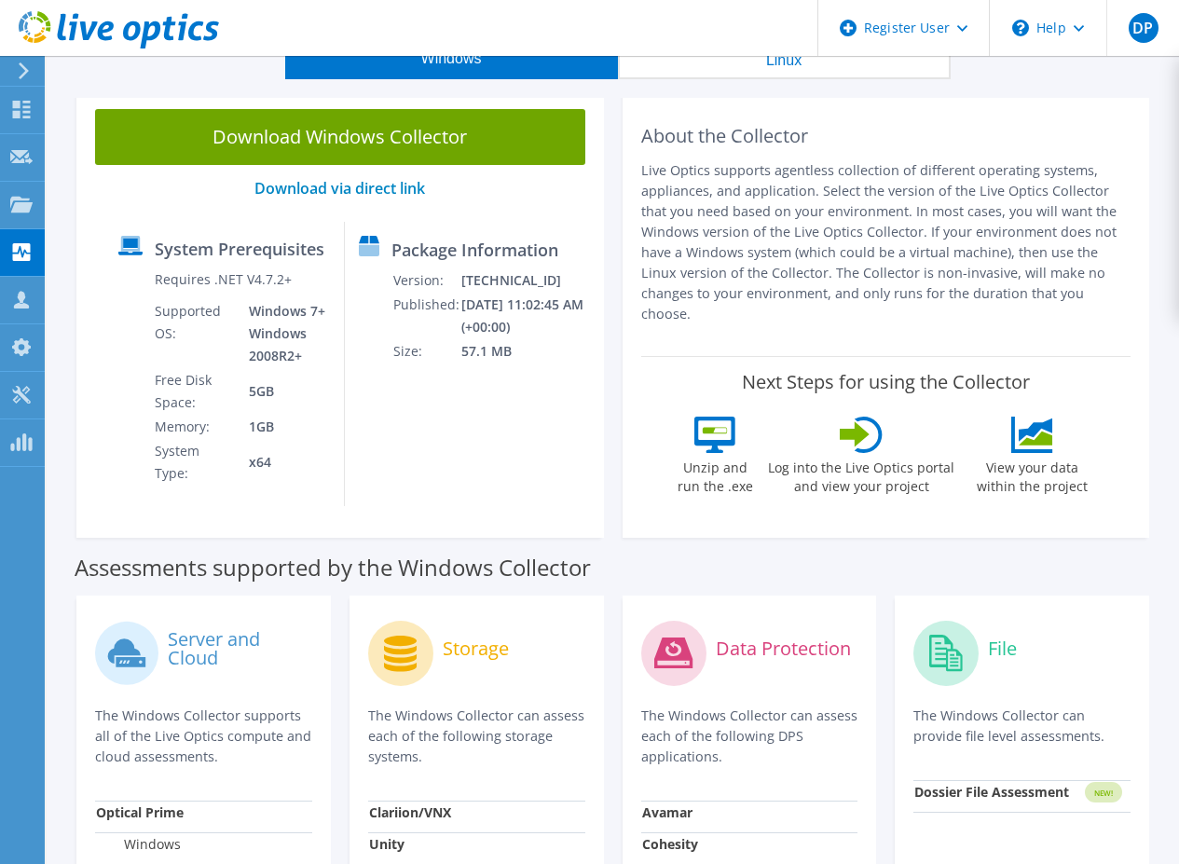
scroll to position [0, 0]
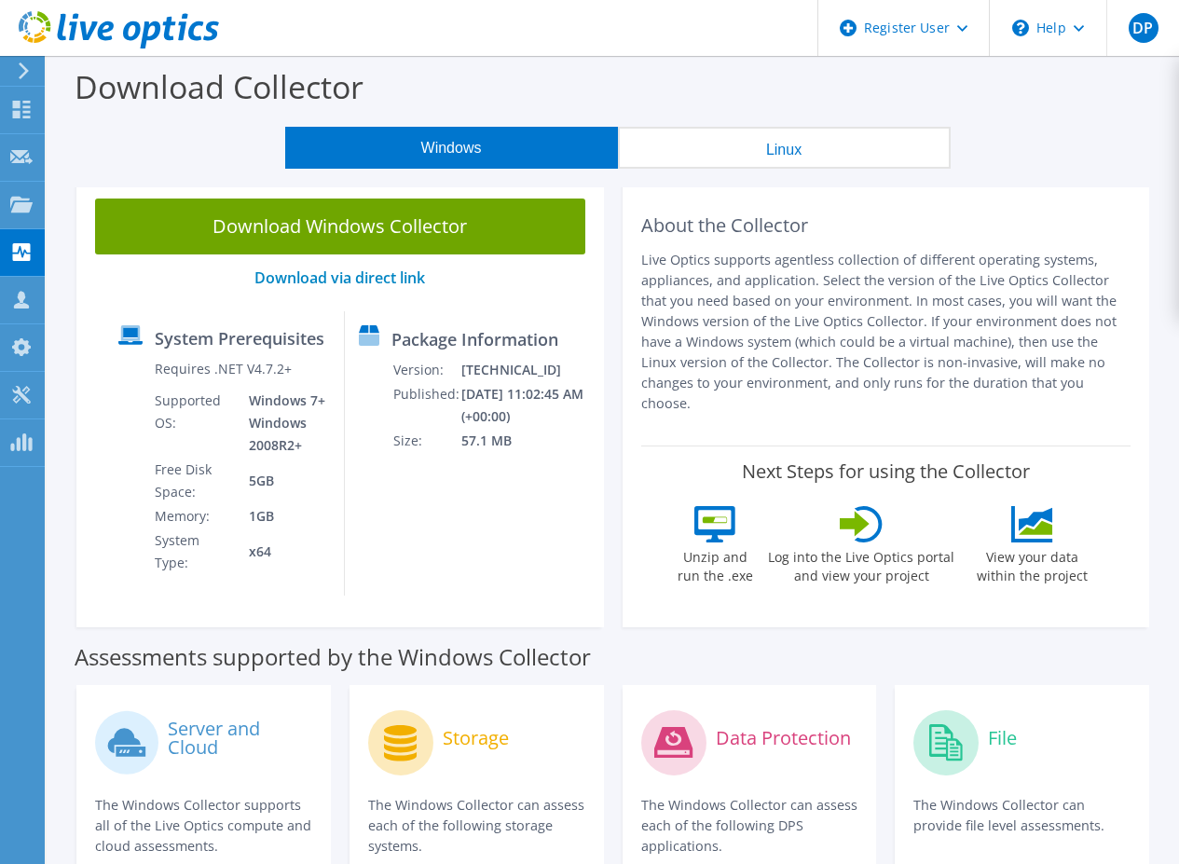
click at [773, 143] on button "Linux" at bounding box center [784, 148] width 333 height 42
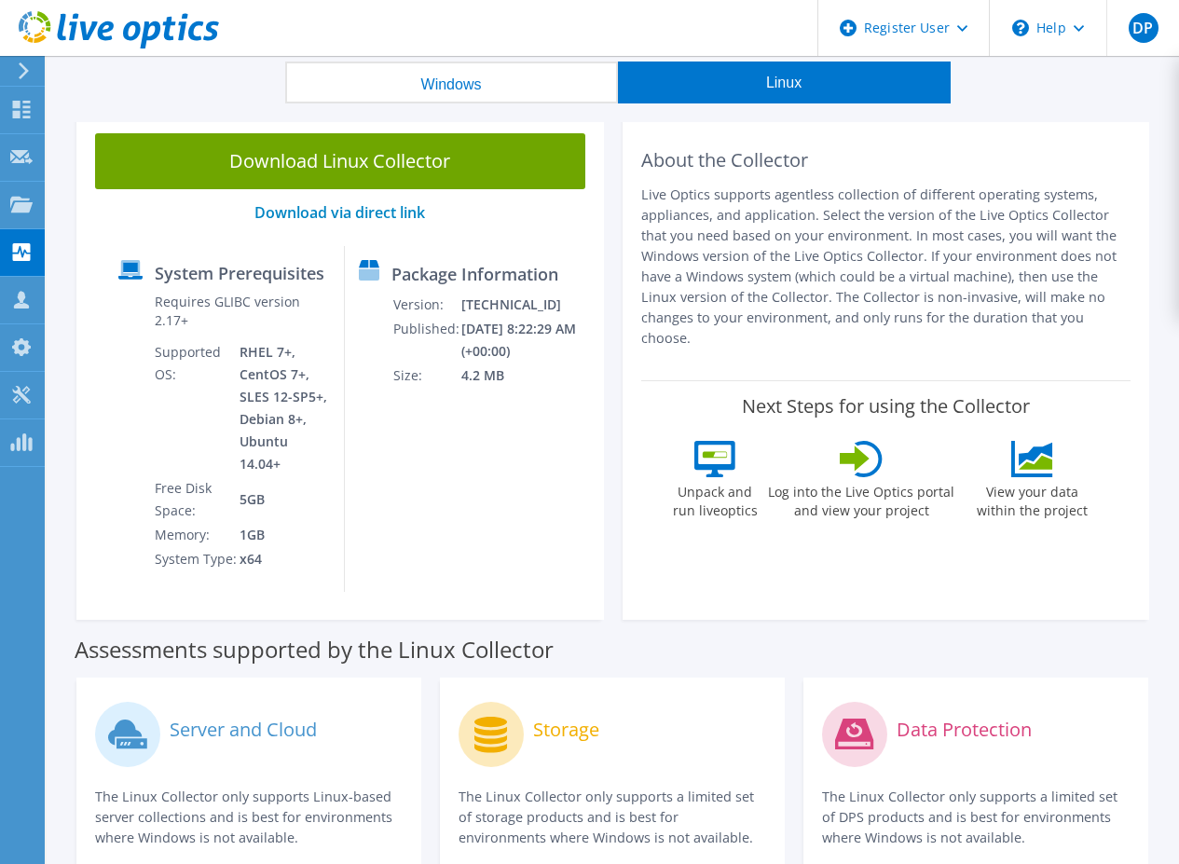
scroll to position [62, 0]
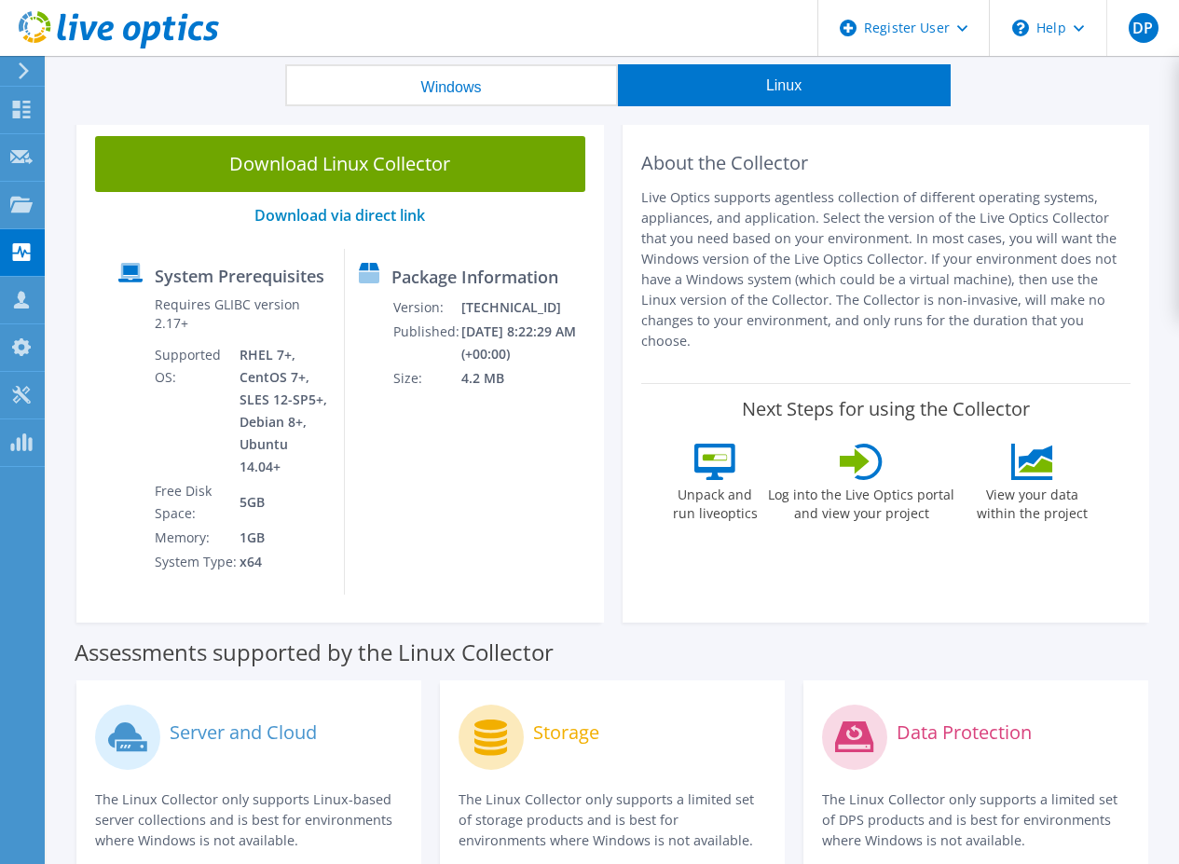
click at [481, 84] on button "Windows" at bounding box center [451, 85] width 333 height 42
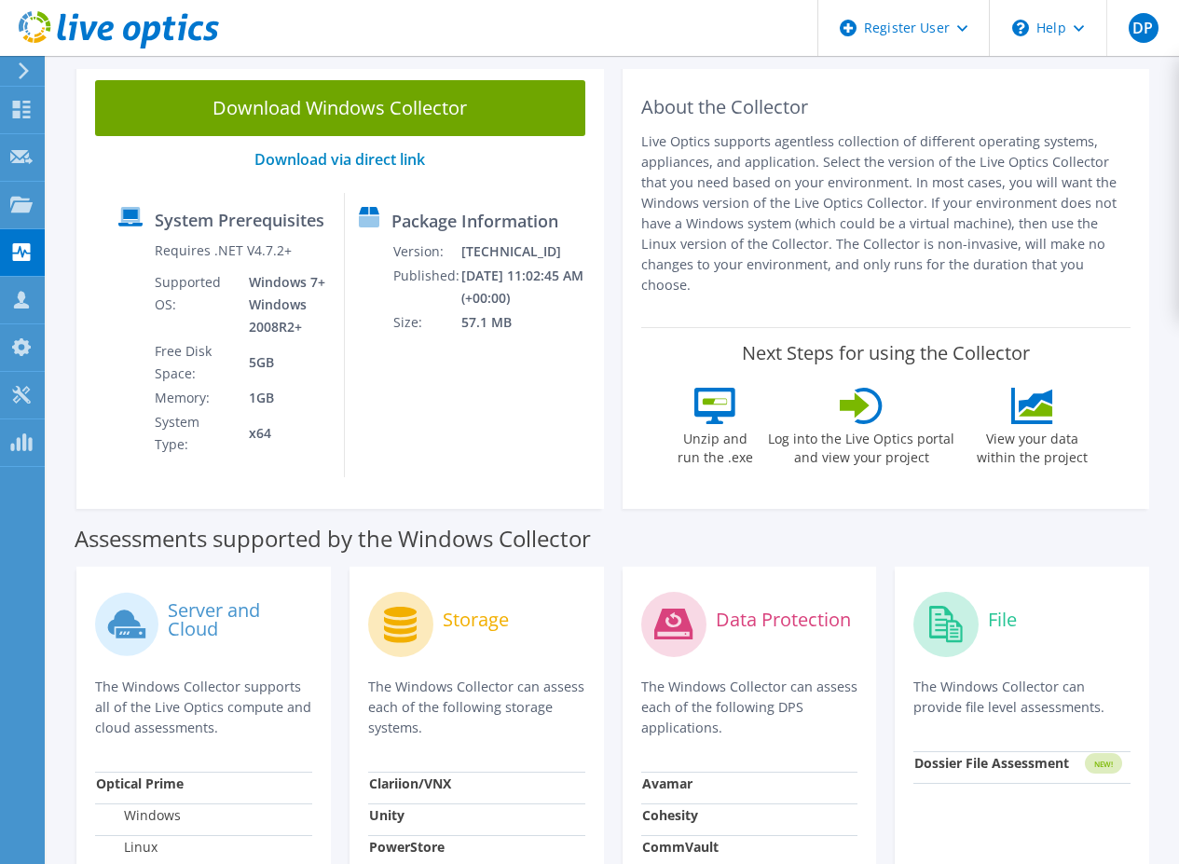
scroll to position [0, 0]
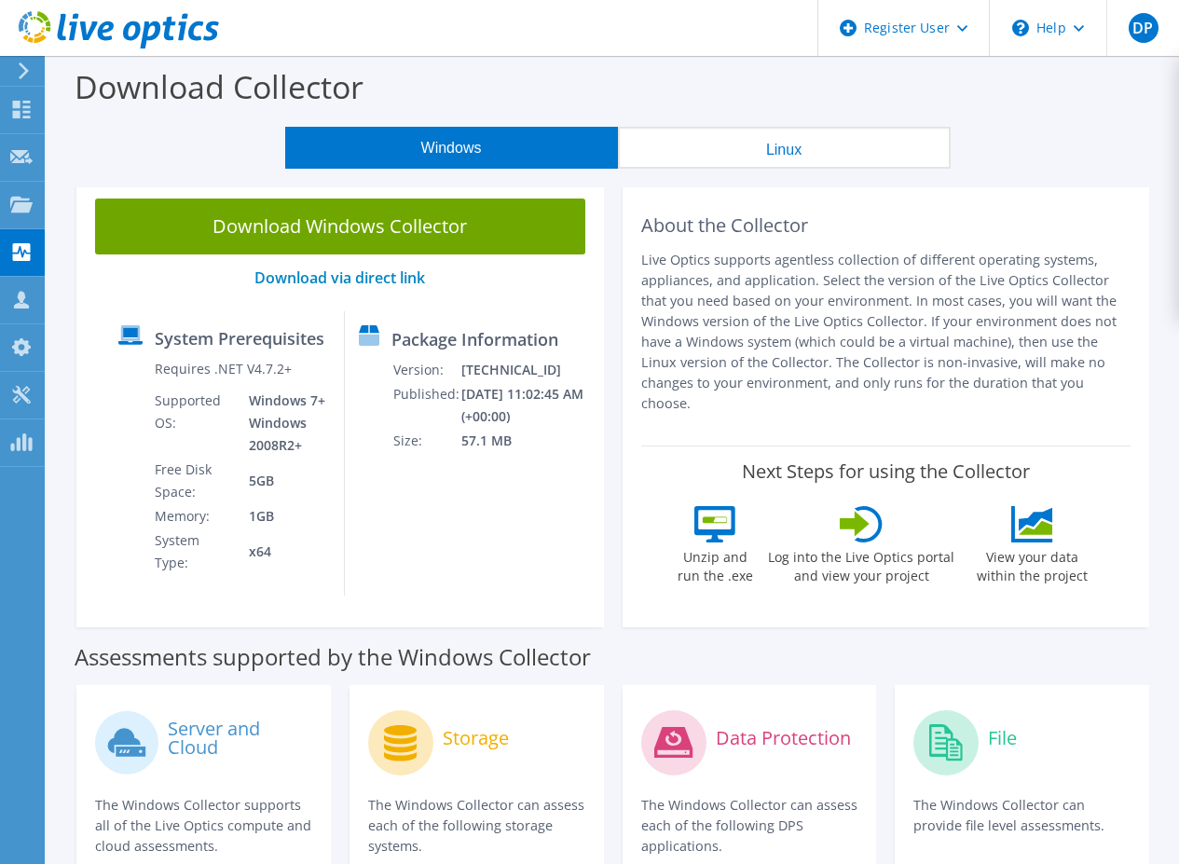
click at [764, 152] on button "Linux" at bounding box center [784, 148] width 333 height 42
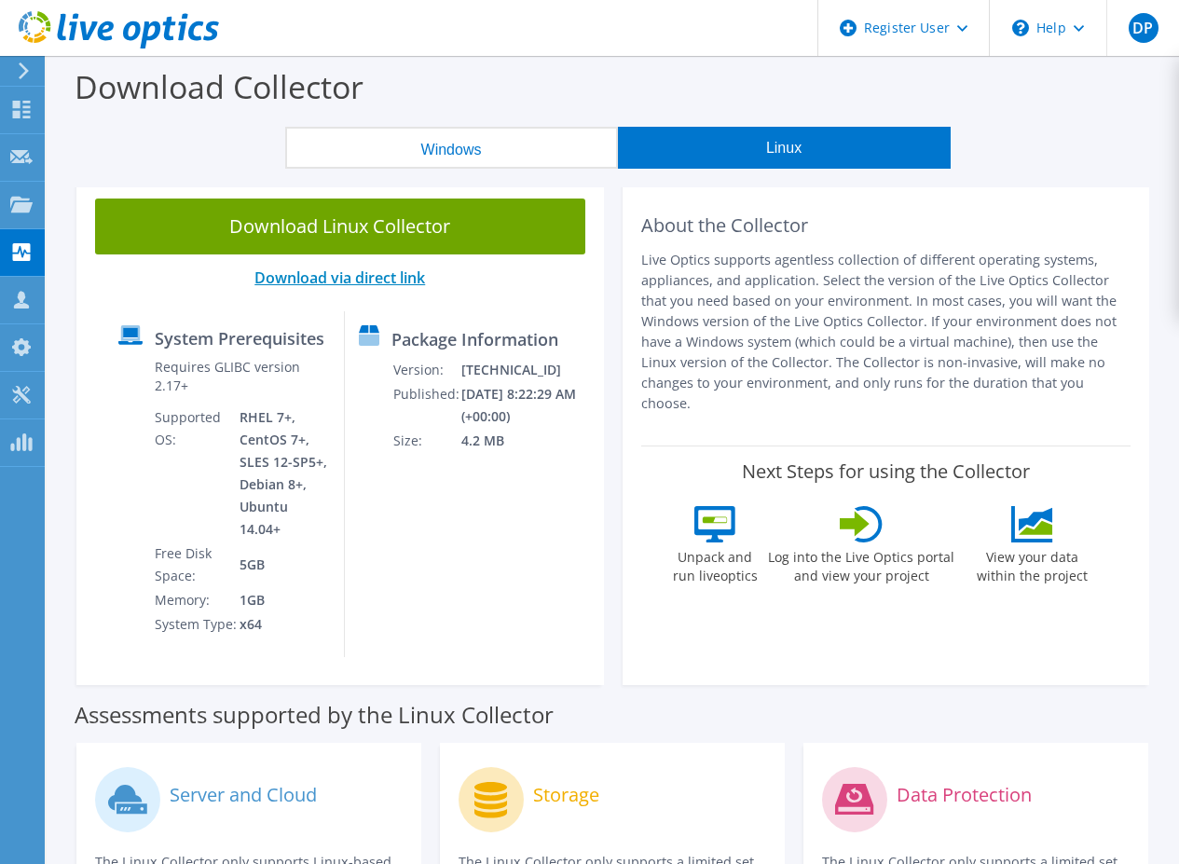
click at [356, 275] on link "Download via direct link" at bounding box center [340, 278] width 171 height 21
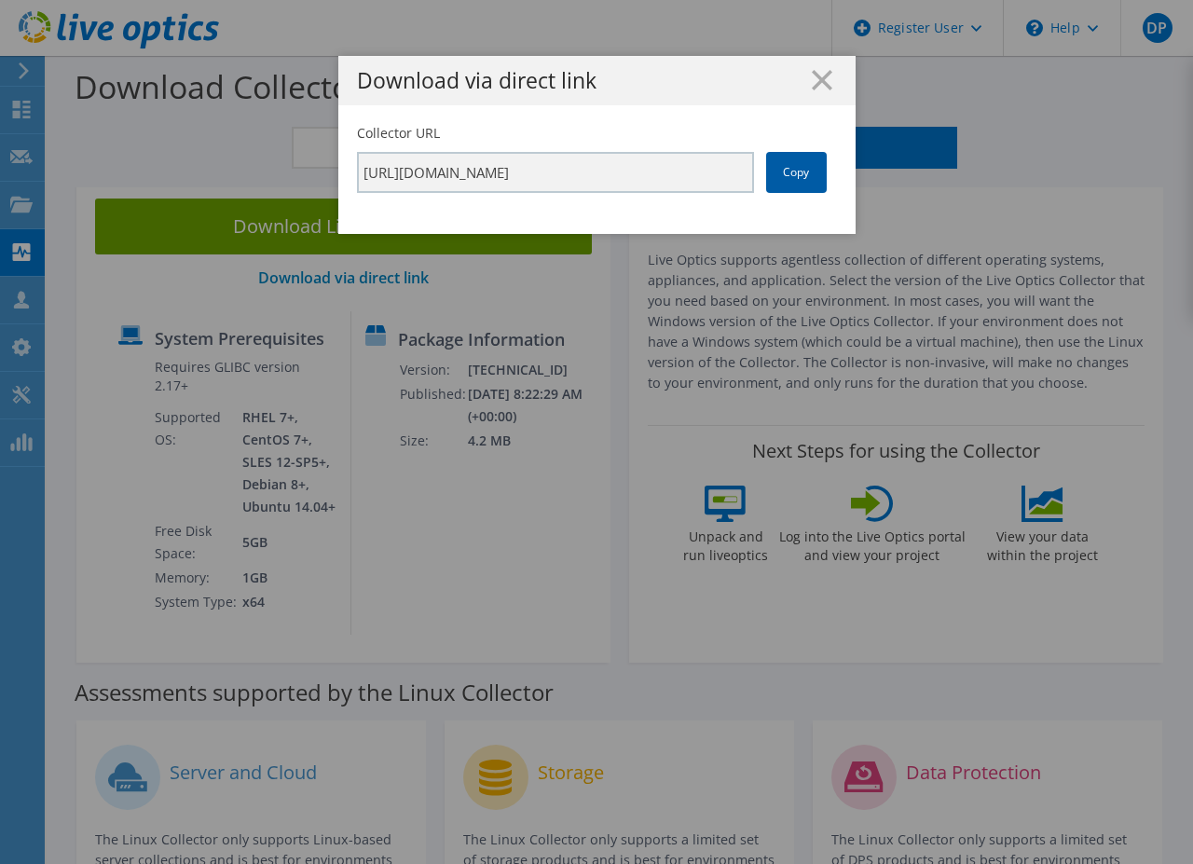
click at [793, 179] on link "Copy" at bounding box center [796, 172] width 61 height 41
click at [193, 235] on div "Download via direct link Collector URL [URL][DOMAIN_NAME] Copy" at bounding box center [596, 432] width 1193 height 752
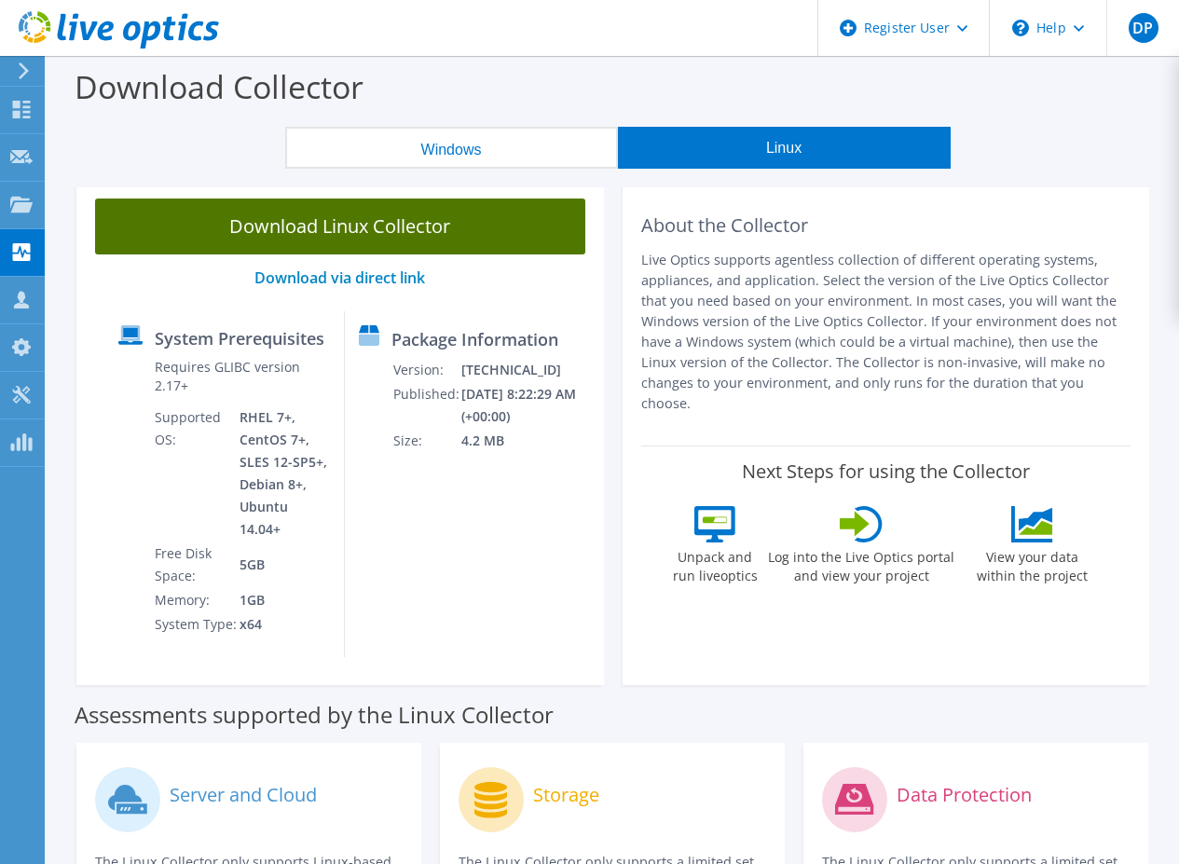
click at [199, 232] on link "Download Linux Collector" at bounding box center [340, 227] width 490 height 56
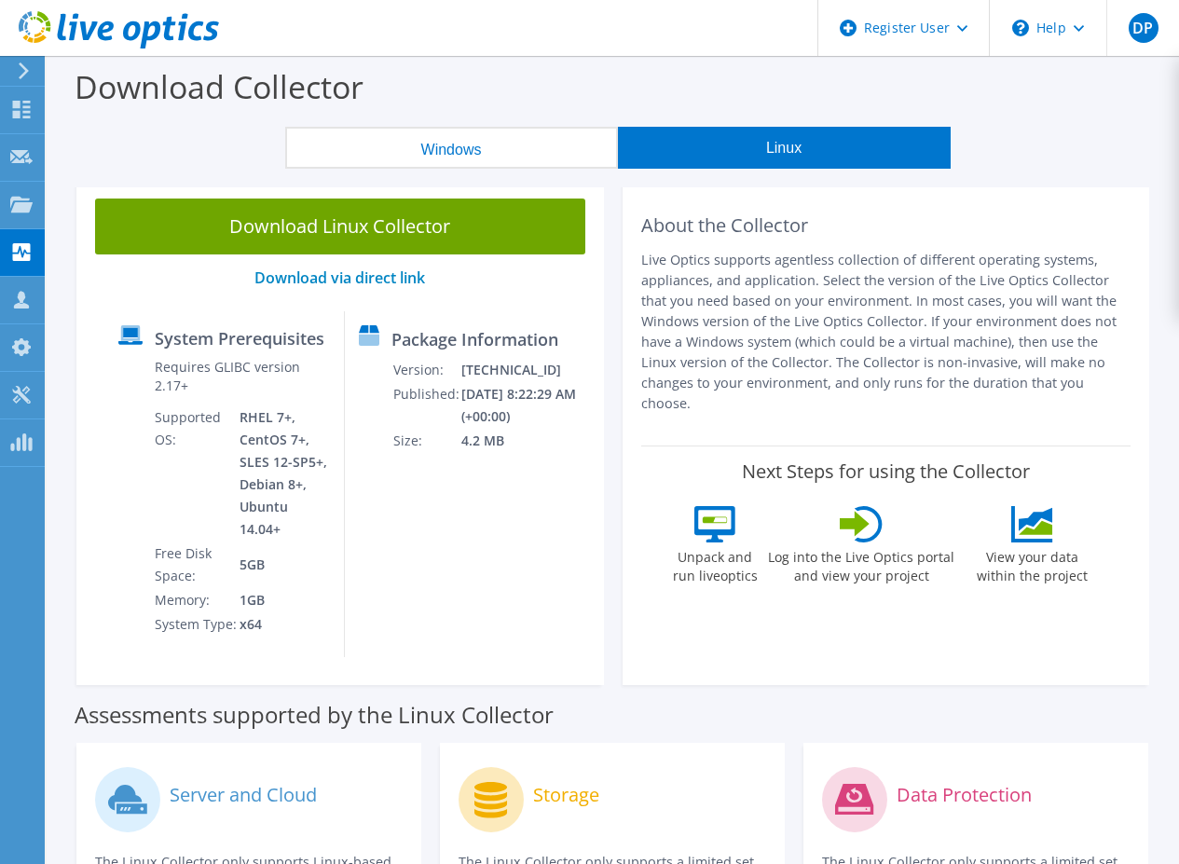
click at [499, 429] on td "[DATE] 8:22:29 AM (+00:00)" at bounding box center [528, 405] width 135 height 47
